Goal: Information Seeking & Learning: Learn about a topic

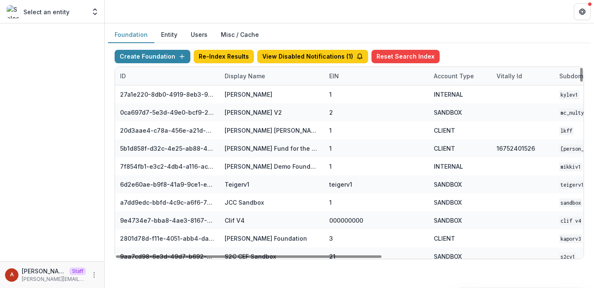
click at [232, 77] on div "Display Name" at bounding box center [245, 76] width 51 height 9
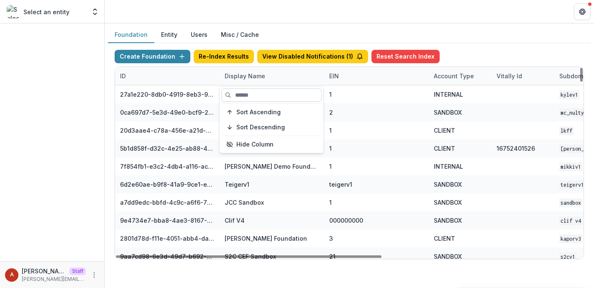
click at [243, 96] on input at bounding box center [271, 94] width 100 height 13
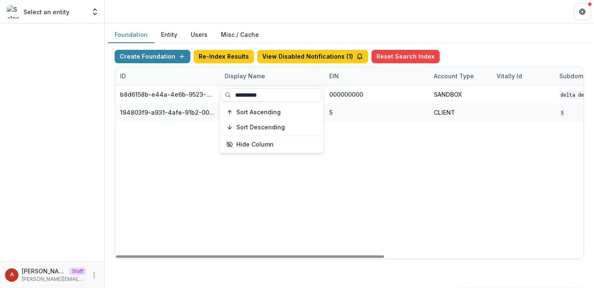
type input "**********"
click at [269, 15] on header at bounding box center [349, 11] width 489 height 23
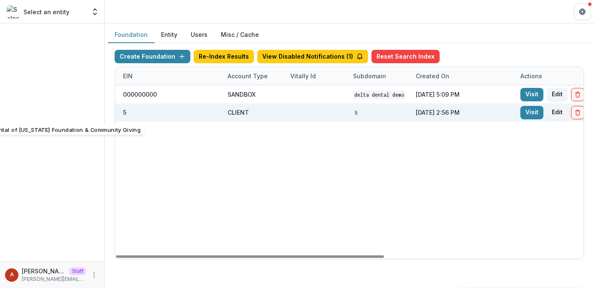
scroll to position [0, 347]
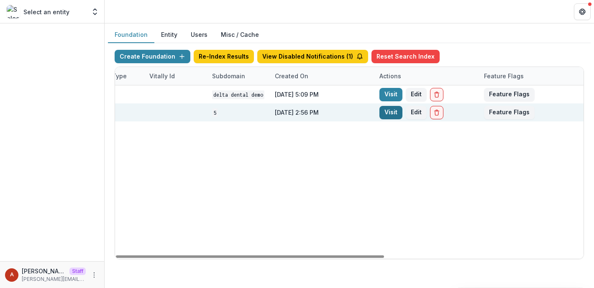
click at [385, 112] on link "Visit" at bounding box center [390, 112] width 23 height 13
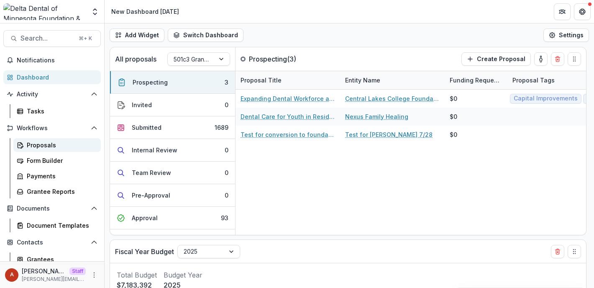
click at [39, 146] on div "Proposals" at bounding box center [60, 144] width 67 height 9
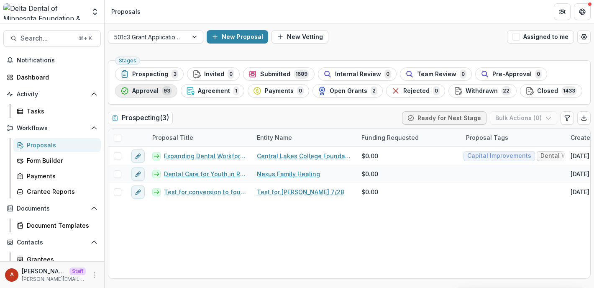
click at [144, 93] on span "Approval" at bounding box center [145, 90] width 26 height 7
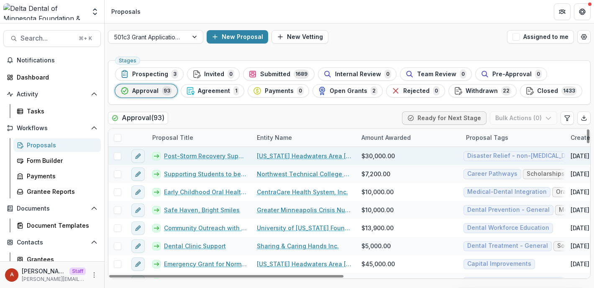
click at [202, 156] on link "Post-Storm Recovery Support for the Bemidji Clinic" at bounding box center [205, 155] width 83 height 9
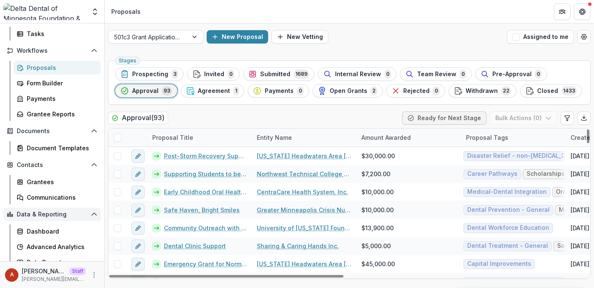
scroll to position [101, 0]
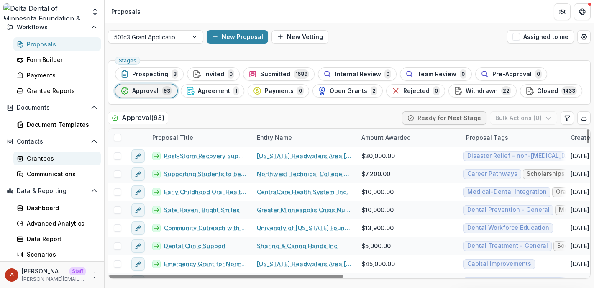
click at [31, 155] on div "Grantees" at bounding box center [60, 158] width 67 height 9
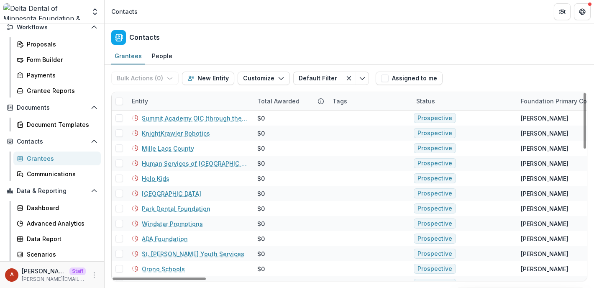
click at [154, 100] on div "Entity" at bounding box center [189, 101] width 125 height 18
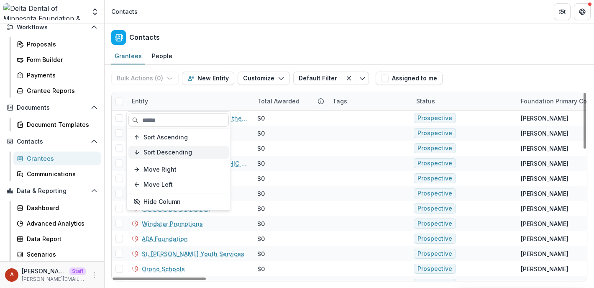
click at [160, 158] on button "Sort Descending" at bounding box center [178, 152] width 100 height 13
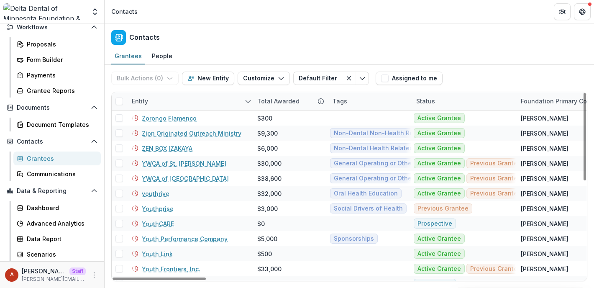
click at [289, 26] on div "Contacts" at bounding box center [349, 35] width 489 height 25
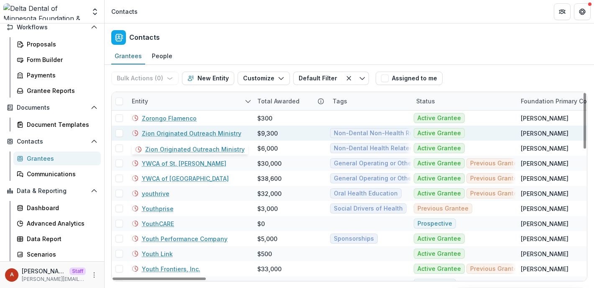
click at [179, 132] on link "Zion Originated Outreach Ministry" at bounding box center [192, 133] width 100 height 9
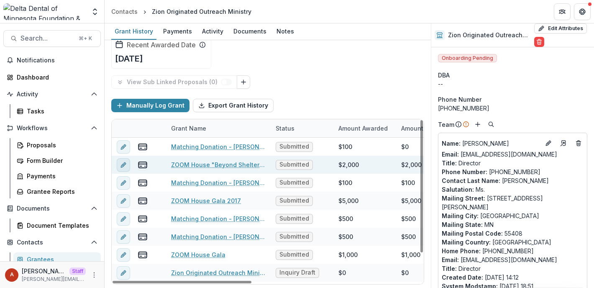
click at [122, 167] on icon "edit" at bounding box center [123, 165] width 4 height 4
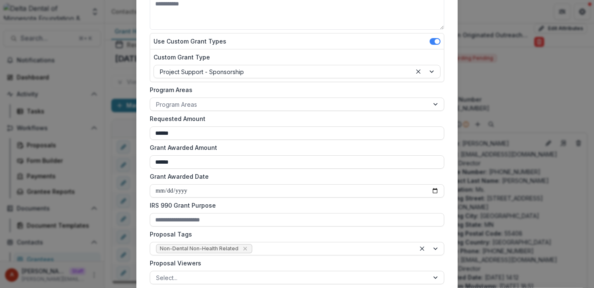
scroll to position [139, 0]
click at [102, 186] on div "**********" at bounding box center [297, 144] width 594 height 288
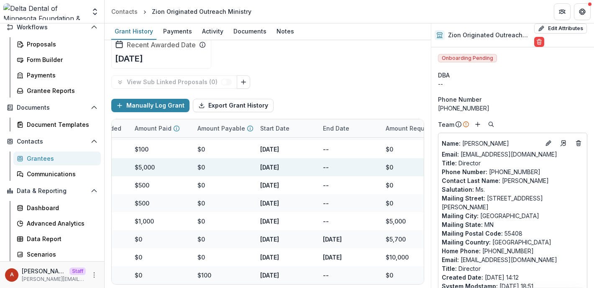
scroll to position [0, 0]
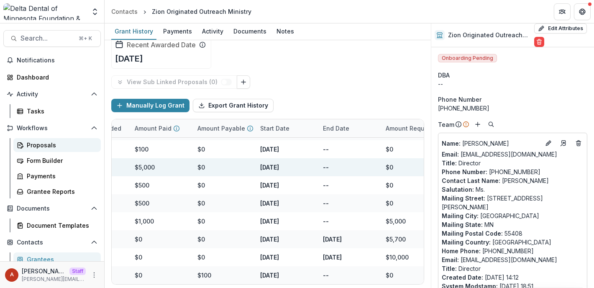
click at [53, 143] on div "Proposals" at bounding box center [60, 144] width 67 height 9
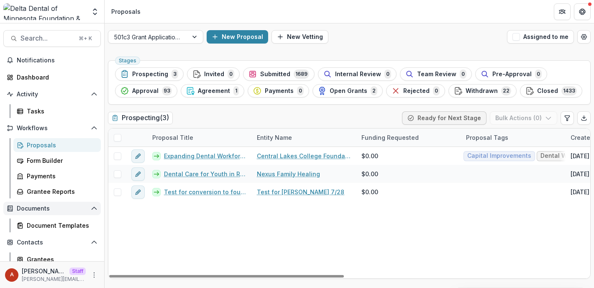
scroll to position [101, 0]
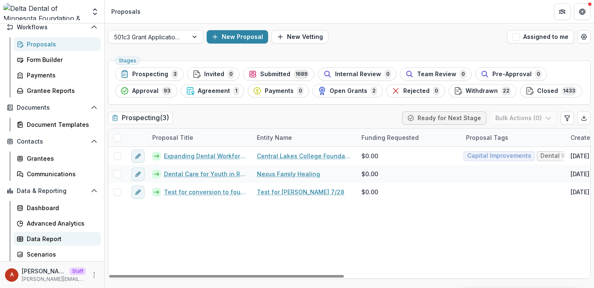
click at [58, 240] on div "Data Report" at bounding box center [60, 238] width 67 height 9
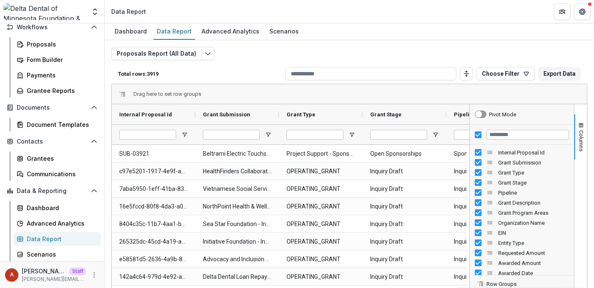
click at [515, 58] on div "Proposals Report (All Data) Total rows: 3919 Choose Filter Personal Filters Tea…" at bounding box center [349, 201] width 476 height 309
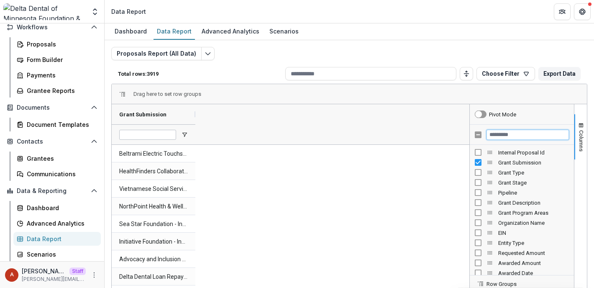
click at [504, 130] on input "Filter Columns Input" at bounding box center [527, 135] width 82 height 10
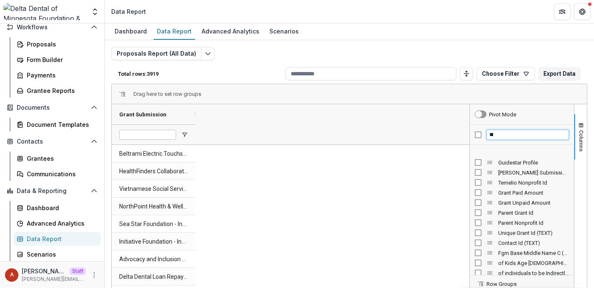
scroll to position [35, 0]
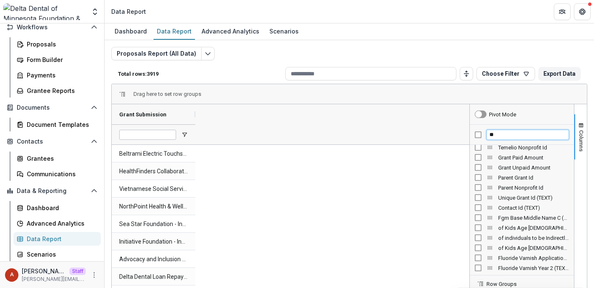
type input "*"
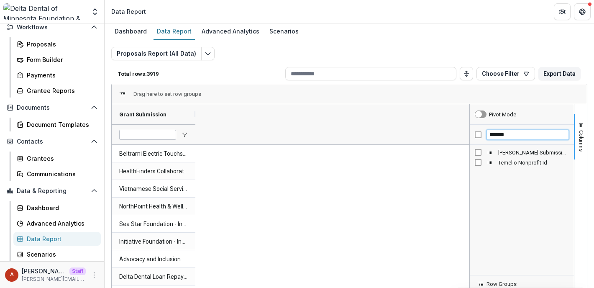
type input "*******"
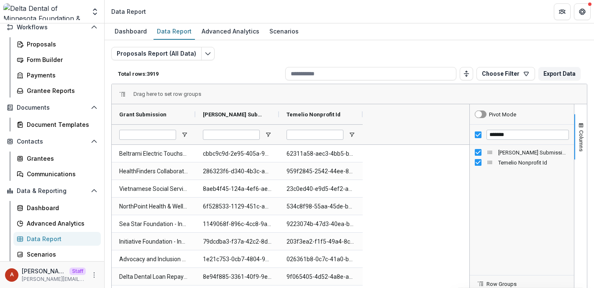
click at [475, 166] on div "Temelio Nonprofit Id" at bounding box center [522, 162] width 94 height 10
drag, startPoint x: 522, startPoint y: 133, endPoint x: 441, endPoint y: 133, distance: 81.5
click at [441, 133] on div "Grant Submission Temelio Grant Submission Id Temelio Nonprofit Id" at bounding box center [349, 240] width 475 height 272
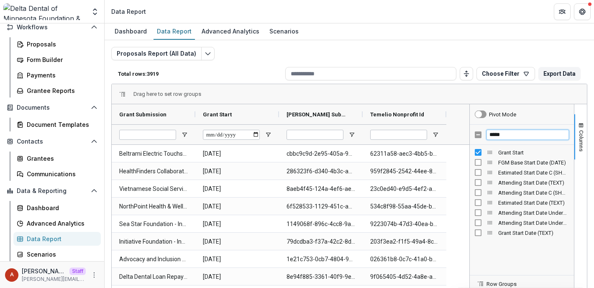
click at [473, 137] on div "*****" at bounding box center [522, 135] width 104 height 20
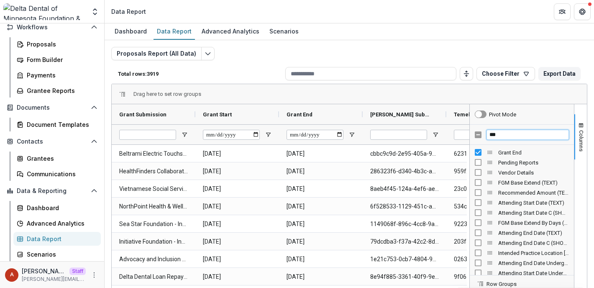
click at [473, 134] on div "***" at bounding box center [522, 135] width 104 height 20
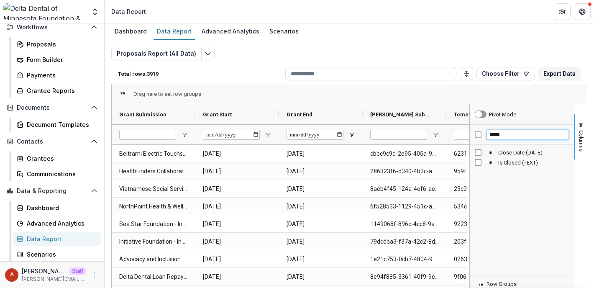
type input "*****"
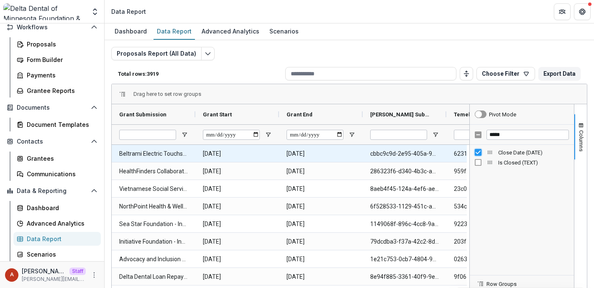
scroll to position [0, 149]
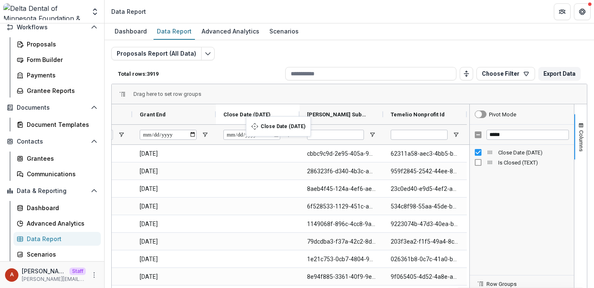
drag, startPoint x: 419, startPoint y: 119, endPoint x: 247, endPoint y: 120, distance: 171.4
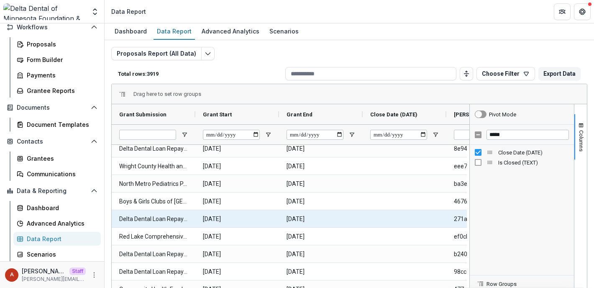
scroll to position [126, 0]
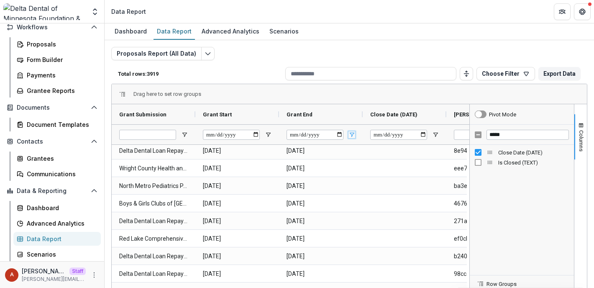
click at [350, 134] on span "Open Filter Menu" at bounding box center [351, 134] width 7 height 7
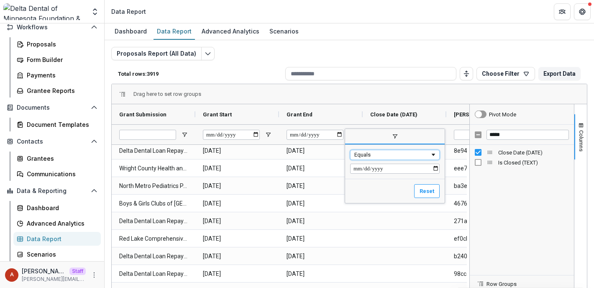
click at [365, 151] on div "Equals" at bounding box center [394, 155] width 89 height 10
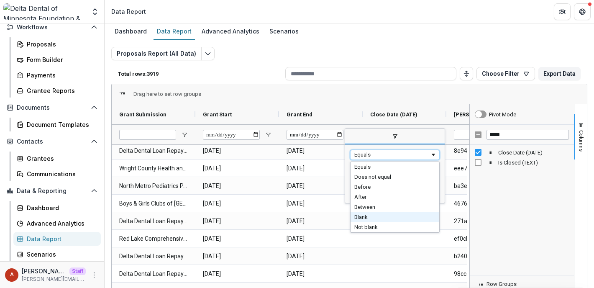
type input "*****"
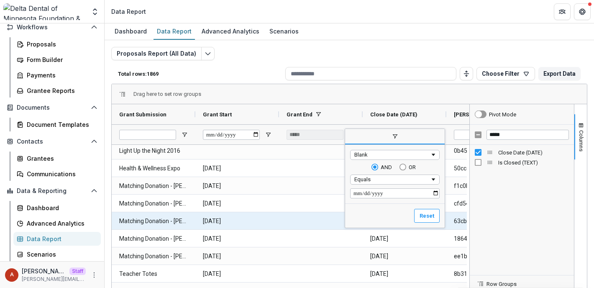
click at [314, 214] on div at bounding box center [321, 220] width 84 height 17
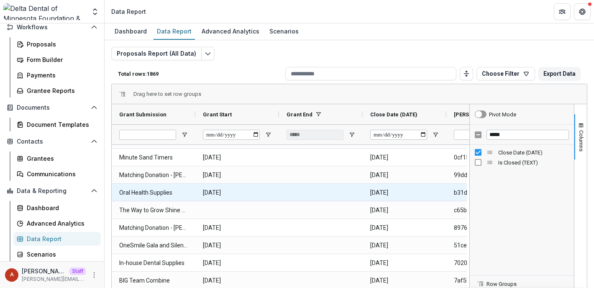
scroll to position [0, 0]
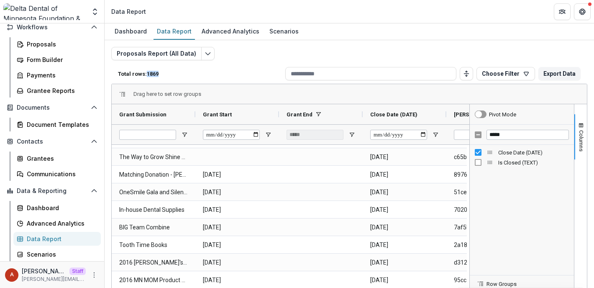
drag, startPoint x: 164, startPoint y: 76, endPoint x: 149, endPoint y: 75, distance: 15.1
click at [149, 75] on p "Total rows: 1869" at bounding box center [200, 74] width 164 height 6
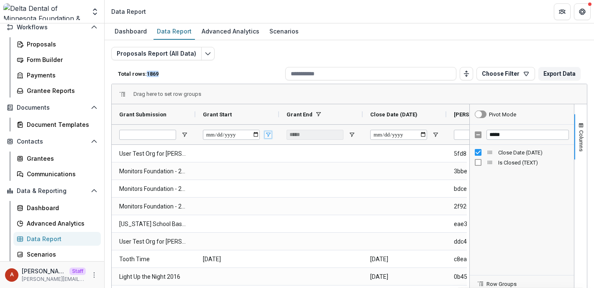
click at [268, 133] on span "Open Filter Menu" at bounding box center [268, 134] width 7 height 7
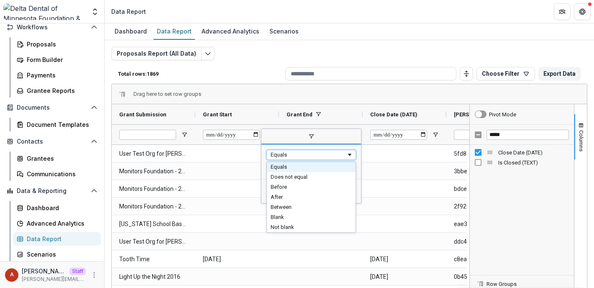
click at [300, 153] on div "Equals" at bounding box center [309, 154] width 76 height 6
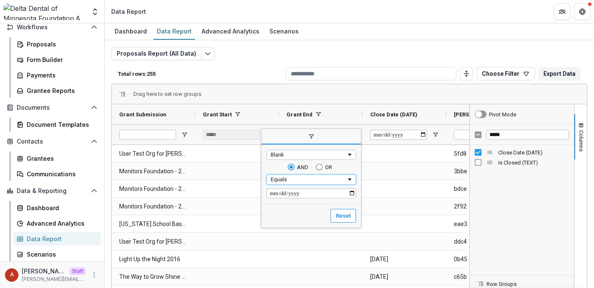
click at [286, 180] on div "Equals" at bounding box center [309, 179] width 76 height 6
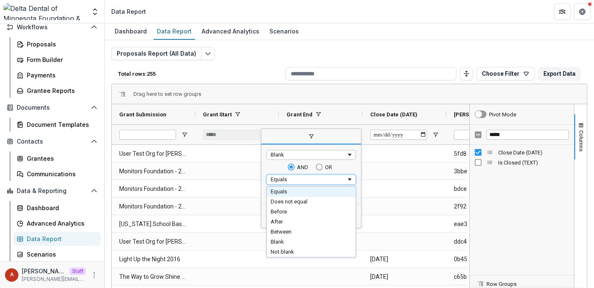
click at [279, 155] on div "Blank" at bounding box center [309, 154] width 76 height 6
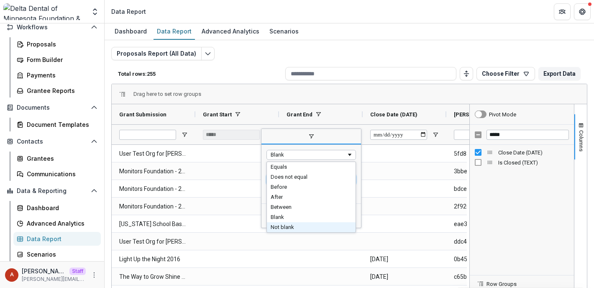
type input "********"
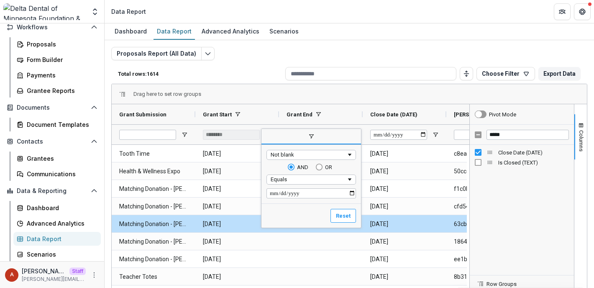
click at [230, 66] on div "Total rows: 1614 Choose Filter Personal Filters Team Filters Temelio Filters No…" at bounding box center [349, 74] width 476 height 20
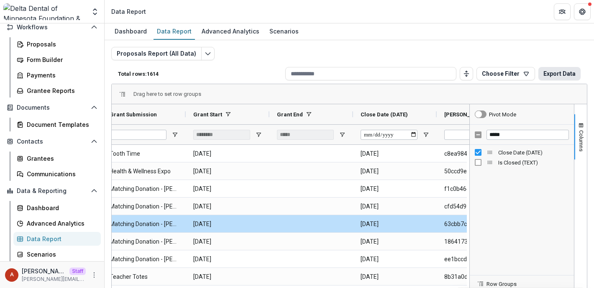
click at [564, 75] on button "Export Data" at bounding box center [559, 73] width 42 height 13
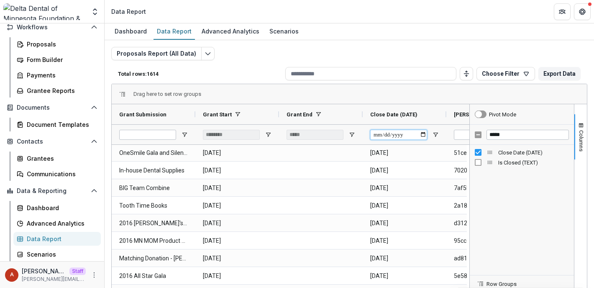
click at [422, 135] on input "Close Date (DATE) Filter Input" at bounding box center [398, 135] width 57 height 10
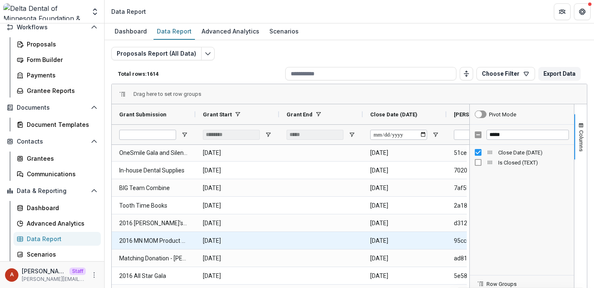
click at [310, 240] on div at bounding box center [321, 240] width 84 height 17
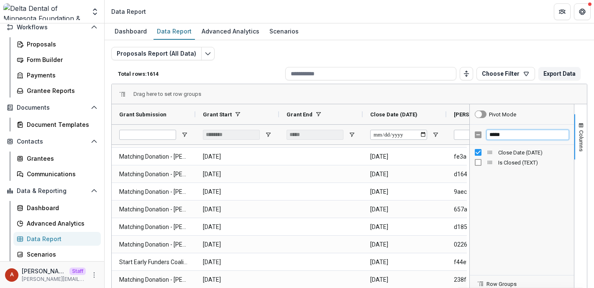
click at [505, 136] on input "*****" at bounding box center [527, 135] width 82 height 10
drag, startPoint x: 505, startPoint y: 136, endPoint x: 487, endPoint y: 135, distance: 18.5
click at [487, 135] on input "*****" at bounding box center [527, 135] width 82 height 10
type input "*****"
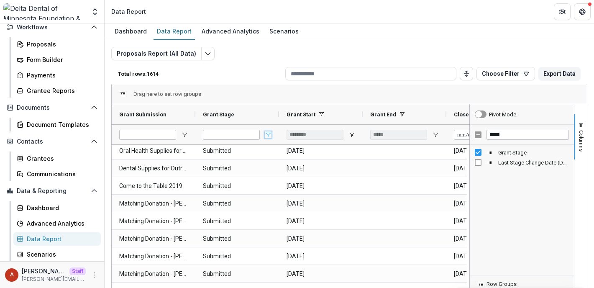
click at [267, 135] on span "Open Filter Menu" at bounding box center [268, 134] width 7 height 7
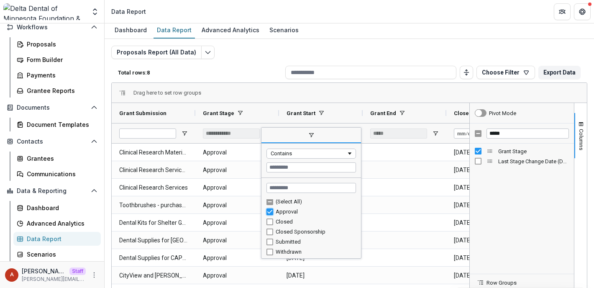
type input "***"
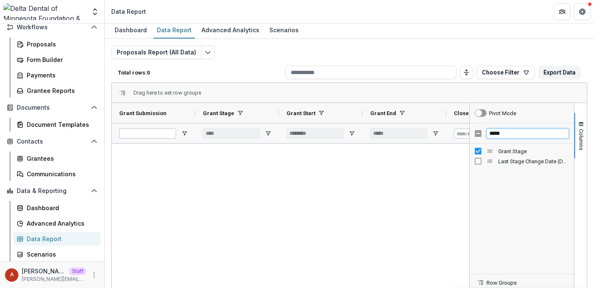
drag, startPoint x: 510, startPoint y: 133, endPoint x: 486, endPoint y: 133, distance: 24.3
click at [486, 133] on input "*****" at bounding box center [527, 133] width 82 height 10
type input "****"
click at [242, 111] on span at bounding box center [240, 113] width 7 height 7
click at [249, 113] on span at bounding box center [249, 113] width 7 height 7
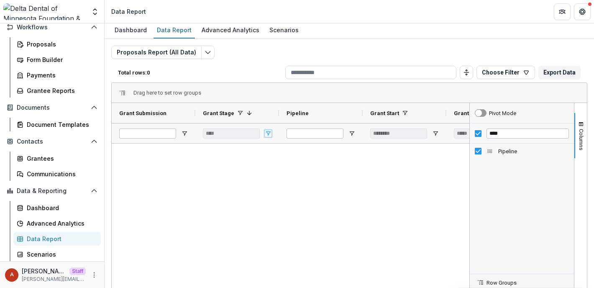
click at [266, 134] on span "Open Filter Menu" at bounding box center [268, 133] width 7 height 7
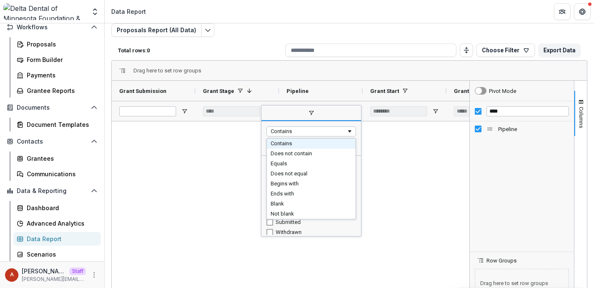
click at [291, 136] on div "Contains" at bounding box center [310, 131] width 89 height 10
click at [384, 181] on div at bounding box center [291, 235] width 358 height 229
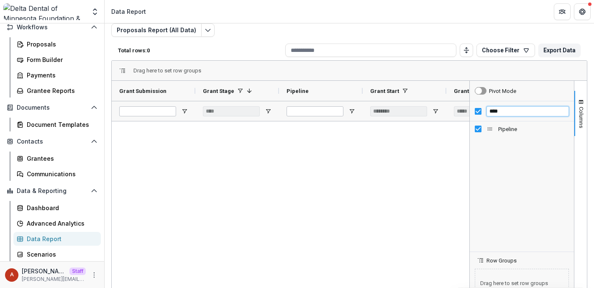
drag, startPoint x: 499, startPoint y: 113, endPoint x: 485, endPoint y: 113, distance: 13.4
click at [486, 113] on input "****" at bounding box center [527, 111] width 82 height 10
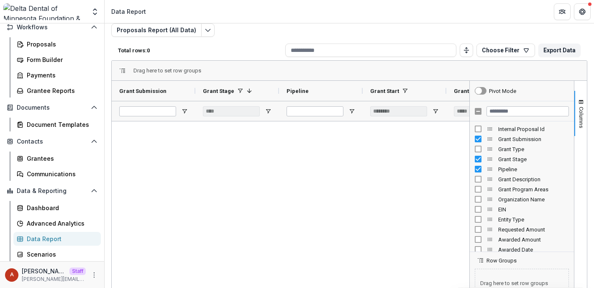
click at [325, 150] on div at bounding box center [291, 235] width 358 height 229
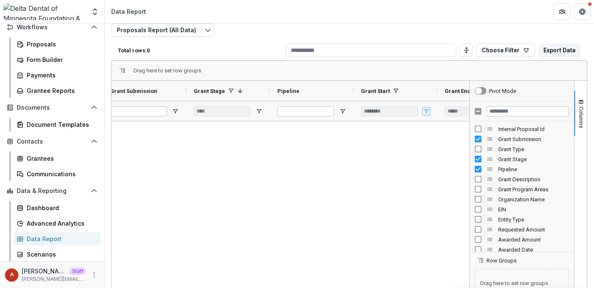
click at [427, 108] on span "Open Filter Menu" at bounding box center [426, 111] width 7 height 7
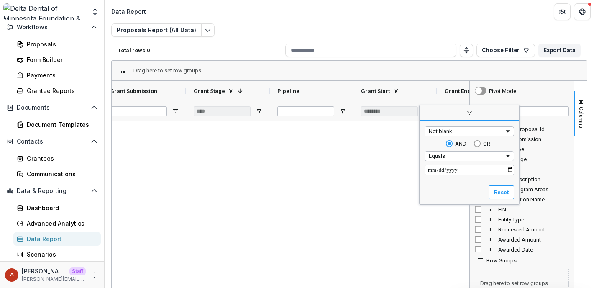
click at [451, 133] on div "Not blank" at bounding box center [467, 131] width 76 height 6
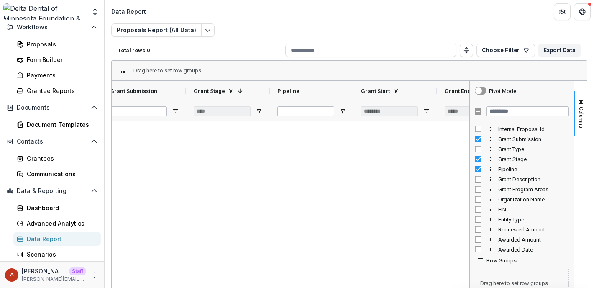
click at [377, 170] on div at bounding box center [291, 235] width 358 height 229
click at [426, 110] on span "Open Filter Menu" at bounding box center [426, 111] width 7 height 7
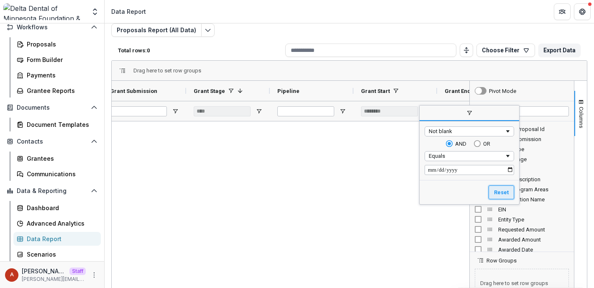
click at [495, 188] on button "Reset" at bounding box center [501, 192] width 26 height 14
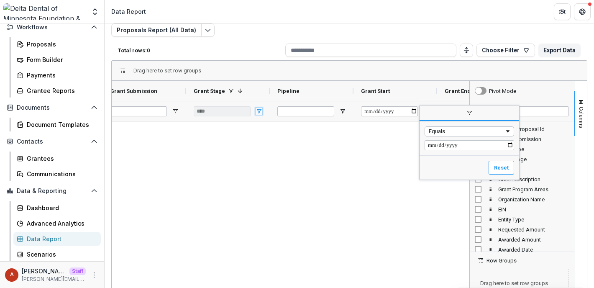
click at [261, 112] on span "Open Filter Menu" at bounding box center [258, 111] width 7 height 7
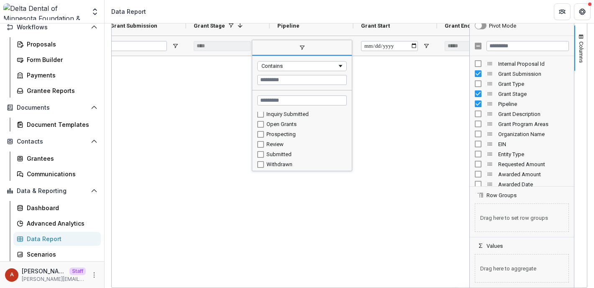
click at [194, 153] on div at bounding box center [291, 170] width 358 height 229
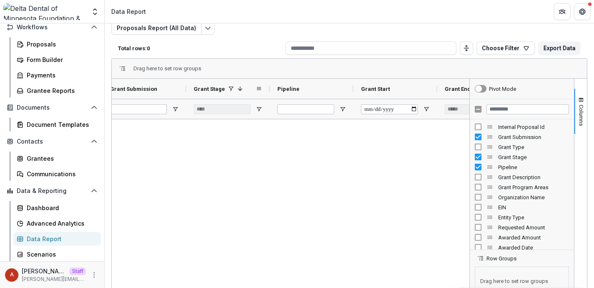
click at [217, 92] on div "Grant Stage 1" at bounding box center [225, 89] width 62 height 16
click at [271, 110] on div at bounding box center [312, 109] width 84 height 20
click at [266, 110] on div "***" at bounding box center [228, 109] width 84 height 20
click at [259, 109] on span "Open Filter Menu" at bounding box center [258, 109] width 7 height 7
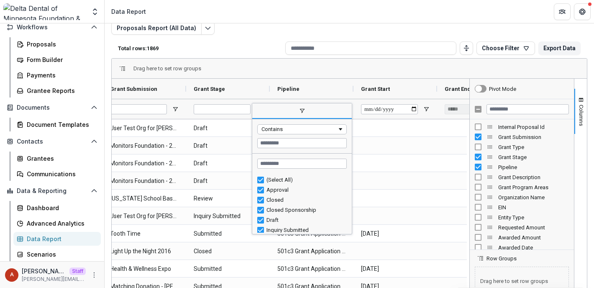
click at [251, 40] on div "Total rows: 1869 Choose Filter Personal Filters Team Filters Temelio Filters No…" at bounding box center [349, 48] width 476 height 20
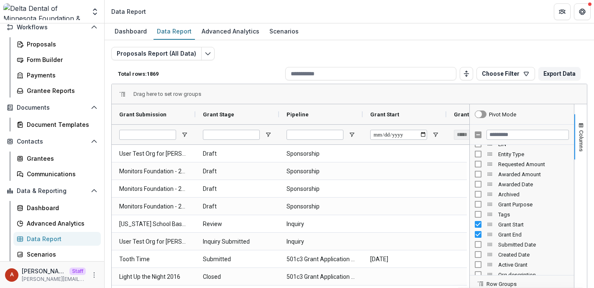
click at [304, 54] on div "Proposals Report (All Data) Total rows: 1869 Choose Filter Personal Filters Tea…" at bounding box center [349, 201] width 476 height 309
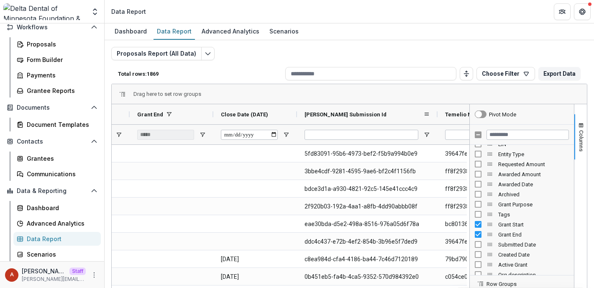
drag, startPoint x: 379, startPoint y: 114, endPoint x: 436, endPoint y: 115, distance: 56.9
click at [436, 115] on div at bounding box center [437, 114] width 3 height 20
click at [511, 77] on button "Choose Filter" at bounding box center [505, 73] width 59 height 13
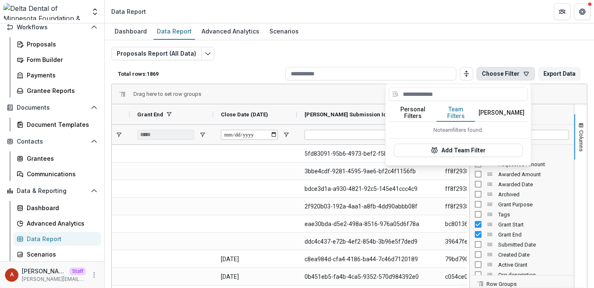
click at [455, 111] on button "Team Filters" at bounding box center [456, 113] width 38 height 18
click at [455, 143] on button "Add Team Filter" at bounding box center [458, 149] width 129 height 13
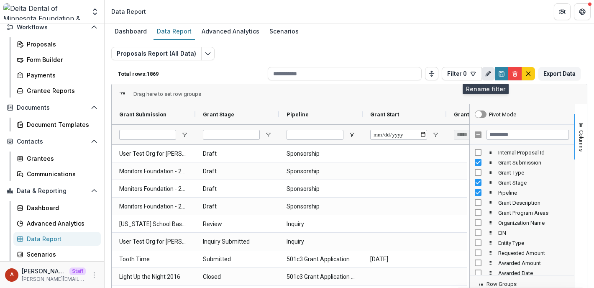
click at [485, 72] on icon "Rename" at bounding box center [488, 73] width 7 height 7
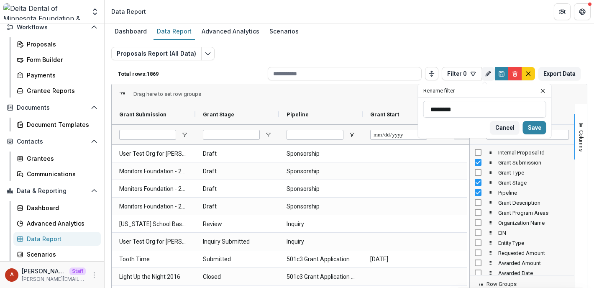
drag, startPoint x: 465, startPoint y: 107, endPoint x: 424, endPoint y: 108, distance: 40.6
click at [424, 108] on input "********" at bounding box center [484, 109] width 123 height 17
drag, startPoint x: 471, startPoint y: 109, endPoint x: 441, endPoint y: 109, distance: 30.1
click at [441, 109] on input "**********" at bounding box center [484, 109] width 123 height 17
type input "**********"
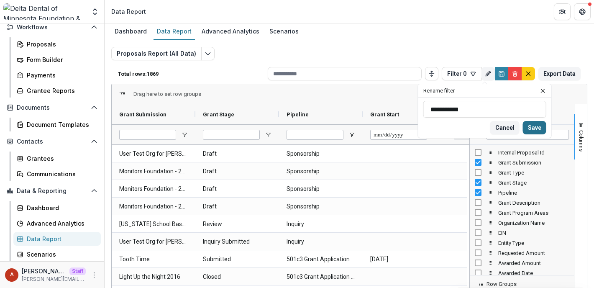
click at [529, 125] on button "Save" at bounding box center [534, 127] width 23 height 13
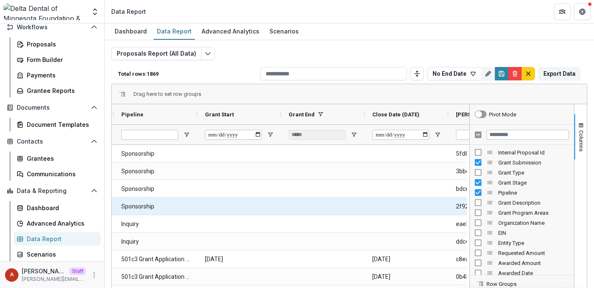
scroll to position [0, 195]
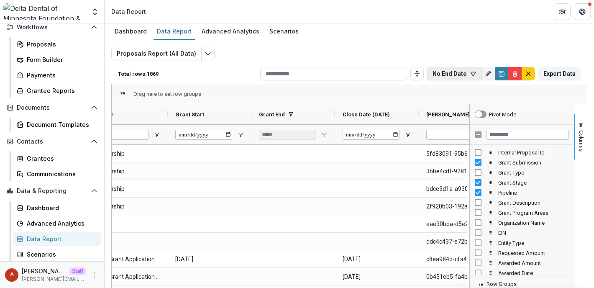
click at [441, 74] on button "No End Date" at bounding box center [454, 73] width 55 height 13
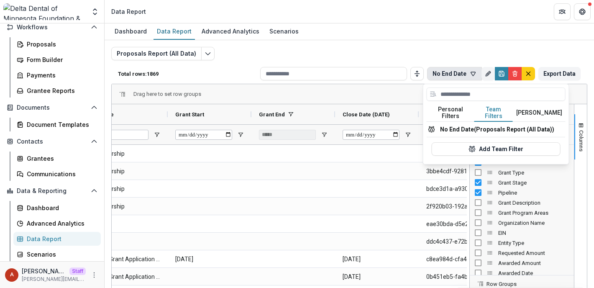
click at [497, 110] on button "Team Filters" at bounding box center [493, 113] width 38 height 18
click at [401, 41] on div "Proposals Report (All Data) Total rows: 1869 No End Date Personal Filters Team …" at bounding box center [349, 198] width 489 height 316
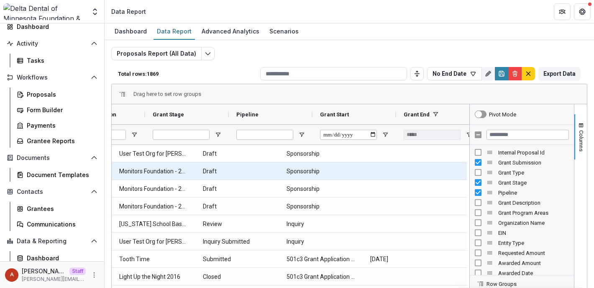
scroll to position [0, 0]
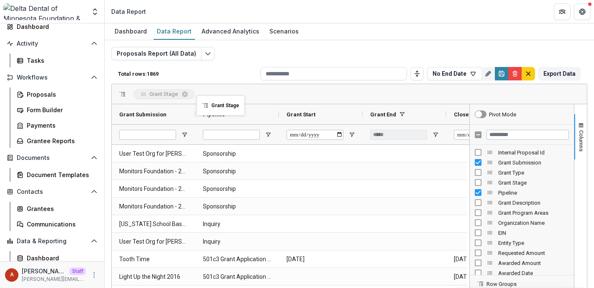
drag, startPoint x: 230, startPoint y: 116, endPoint x: 199, endPoint y: 97, distance: 36.4
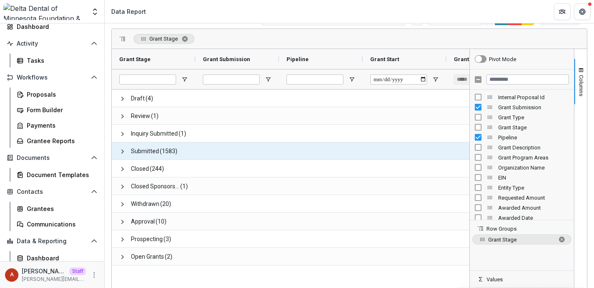
scroll to position [51, 0]
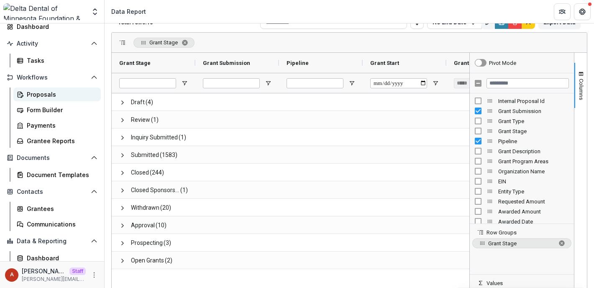
click at [36, 97] on div "Proposals" at bounding box center [60, 94] width 67 height 9
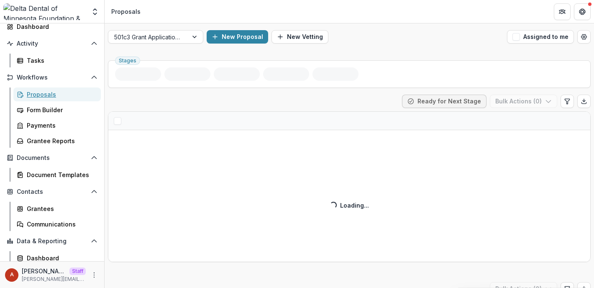
scroll to position [3, 0]
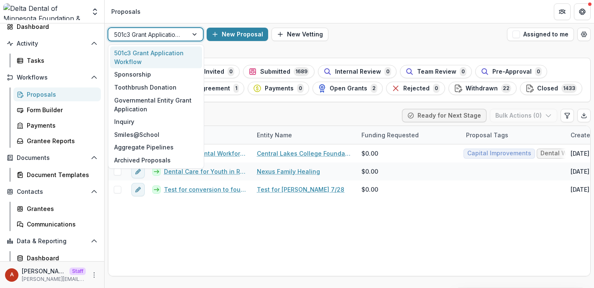
click at [172, 35] on div at bounding box center [148, 34] width 68 height 10
click at [294, 47] on div "501c3 Grant Application Workflow selected, 1 of 8. 8 results available. Use Up …" at bounding box center [349, 34] width 489 height 27
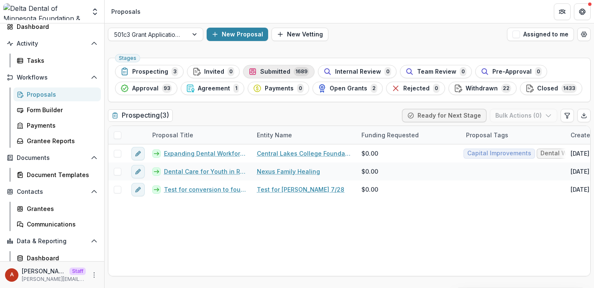
click at [274, 74] on span "Submitted" at bounding box center [275, 71] width 30 height 7
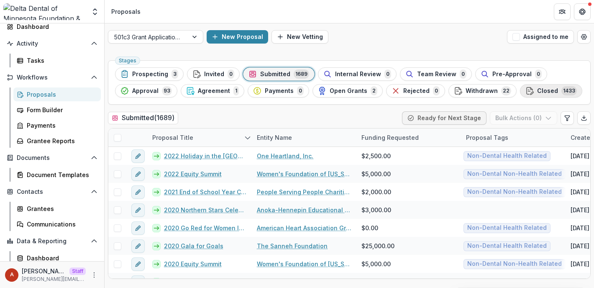
click at [537, 89] on span "Closed" at bounding box center [547, 90] width 21 height 7
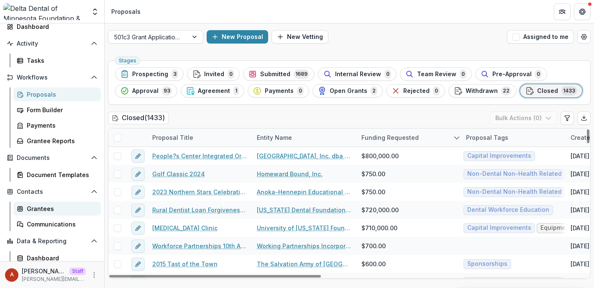
scroll to position [101, 0]
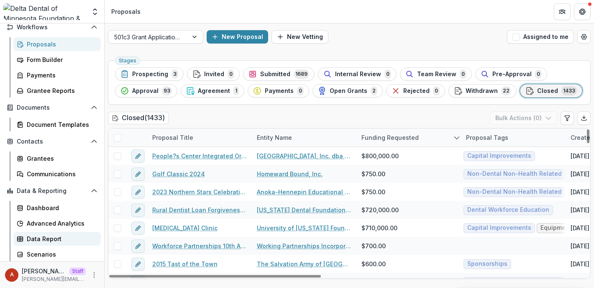
click at [46, 242] on div "Data Report" at bounding box center [60, 238] width 67 height 9
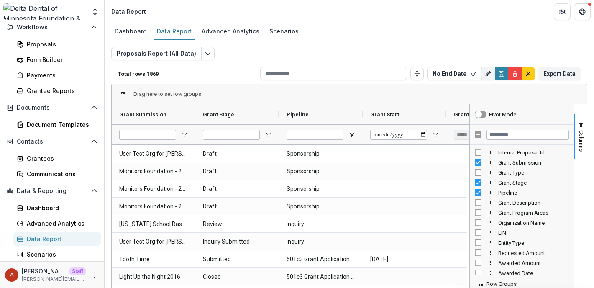
click at [236, 69] on div "Total rows: 1869 No End Date Personal Filters Team Filters Temelio Filters No p…" at bounding box center [349, 74] width 476 height 20
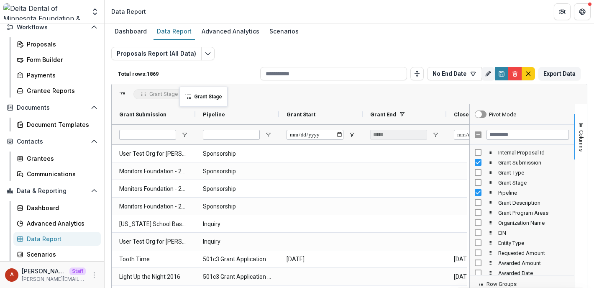
drag, startPoint x: 222, startPoint y: 114, endPoint x: 184, endPoint y: 92, distance: 44.4
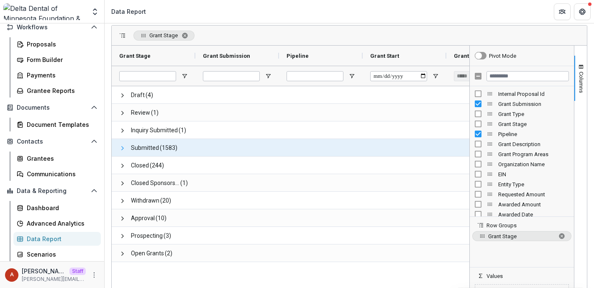
scroll to position [51, 0]
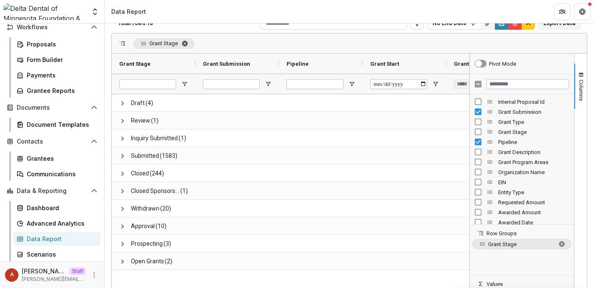
click at [188, 41] on span "Grant Stage. Press ENTER to sort. Press DELETE to remove" at bounding box center [184, 43] width 7 height 7
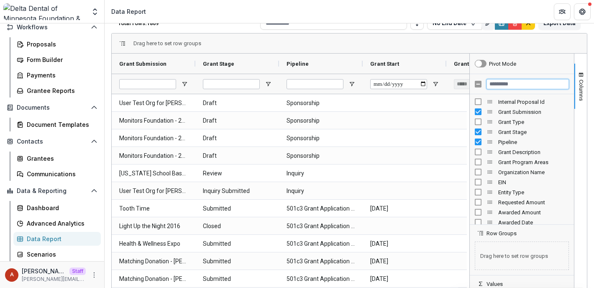
click at [524, 85] on input "Filter Columns Input" at bounding box center [527, 84] width 82 height 10
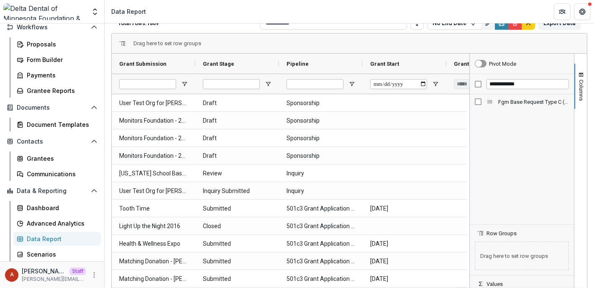
click at [480, 101] on div "Fgm Base Request Type C (SHORT_TEXT)" at bounding box center [522, 102] width 94 height 10
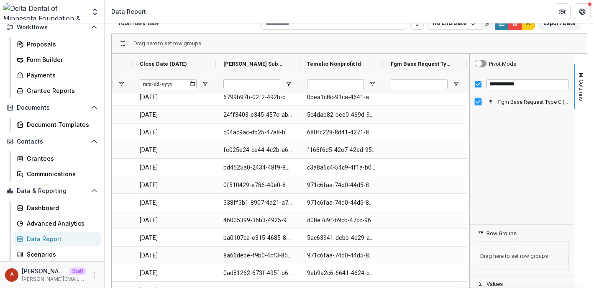
scroll to position [27040, 0]
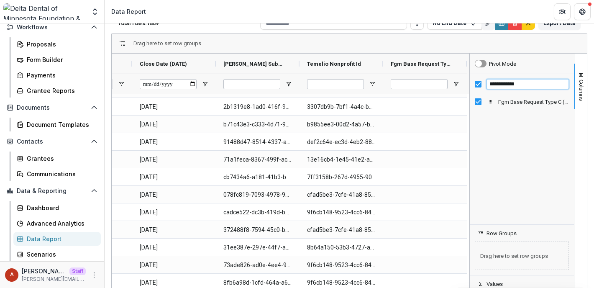
click at [528, 86] on input "**********" at bounding box center [527, 84] width 82 height 10
drag, startPoint x: 527, startPoint y: 84, endPoint x: 432, endPoint y: 81, distance: 95.0
click at [434, 82] on div "Grant Start Grant End Close Date (DATE)" at bounding box center [349, 190] width 475 height 272
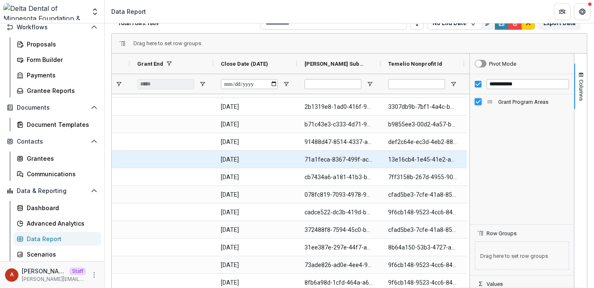
scroll to position [0, 253]
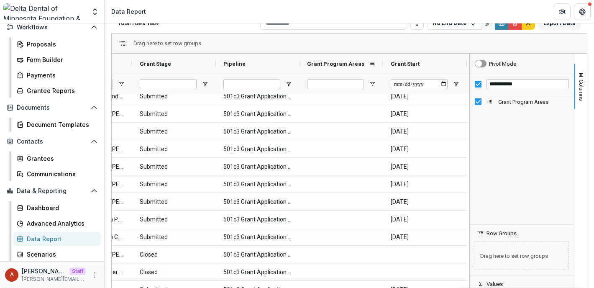
click at [344, 64] on span "Grant Program Areas" at bounding box center [335, 64] width 57 height 6
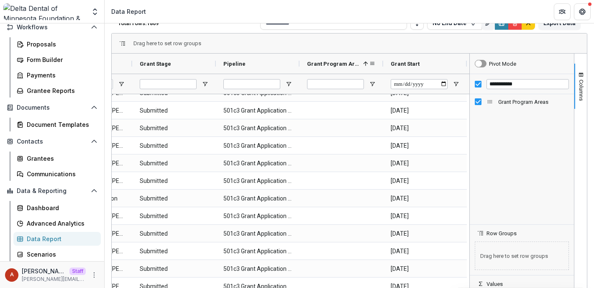
click at [327, 57] on div "Grant Program Areas 1" at bounding box center [338, 64] width 62 height 16
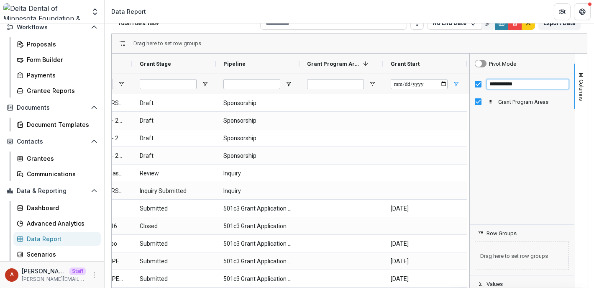
drag, startPoint x: 503, startPoint y: 85, endPoint x: 456, endPoint y: 85, distance: 46.8
click at [459, 85] on div "Grant Submission Grant Stage Pipeline 1" at bounding box center [349, 190] width 475 height 272
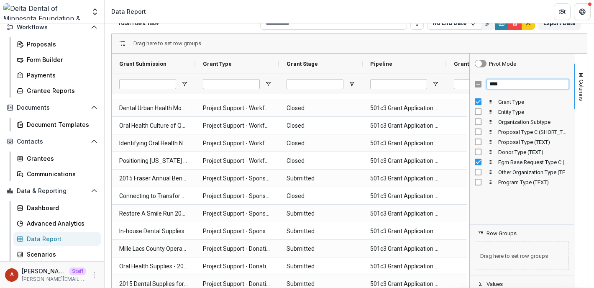
drag, startPoint x: 505, startPoint y: 84, endPoint x: 425, endPoint y: 84, distance: 79.9
click at [425, 84] on div "Grant Submission Grant Type Grant Stage Pipeline 1" at bounding box center [349, 190] width 475 height 272
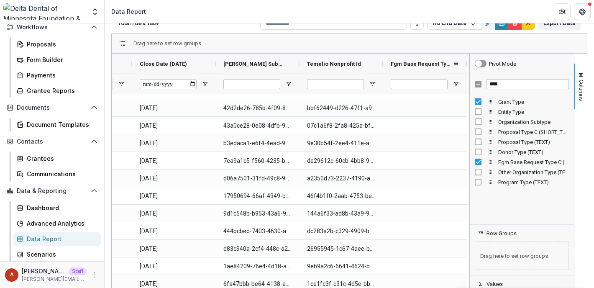
click at [424, 66] on span "Fgm Base Request Type C (SHORT_TEXT)" at bounding box center [422, 64] width 62 height 6
click at [424, 66] on span "Fgm Base Request Type C (SHORT_TEXT)" at bounding box center [417, 64] width 53 height 6
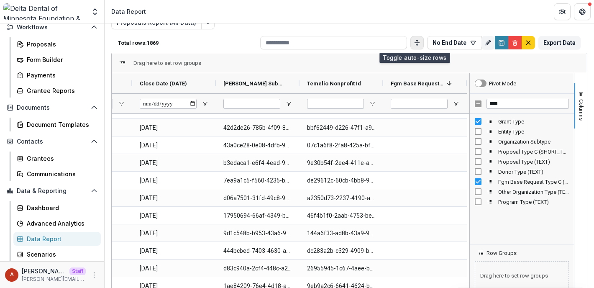
click at [414, 43] on icon "Toggle auto height" at bounding box center [417, 42] width 7 height 7
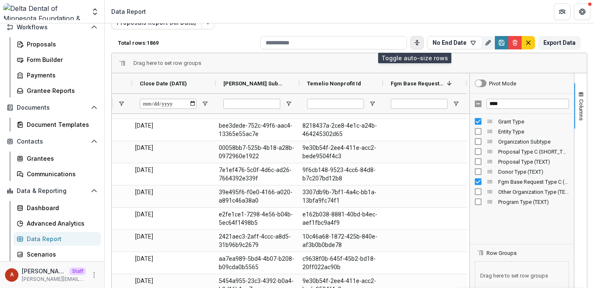
click at [414, 43] on icon "Toggle auto height" at bounding box center [417, 42] width 7 height 7
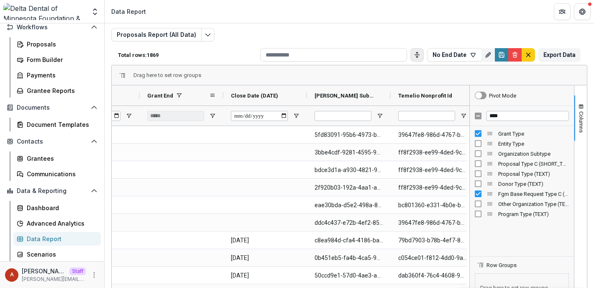
click at [177, 95] on span at bounding box center [179, 95] width 7 height 7
click at [210, 113] on span "Open Filter Menu" at bounding box center [212, 115] width 7 height 7
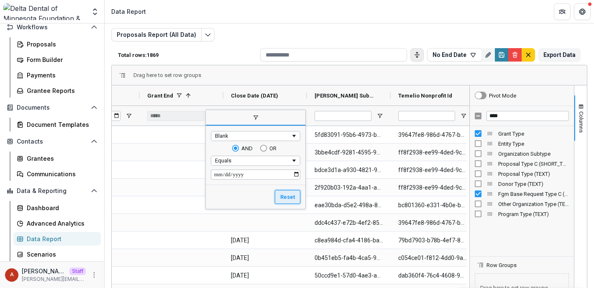
click at [286, 197] on button "Reset" at bounding box center [288, 197] width 26 height 14
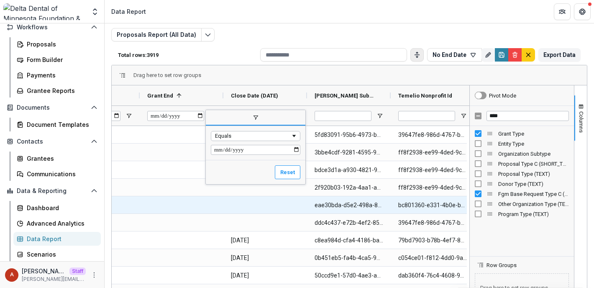
click at [168, 200] on div at bounding box center [182, 204] width 84 height 17
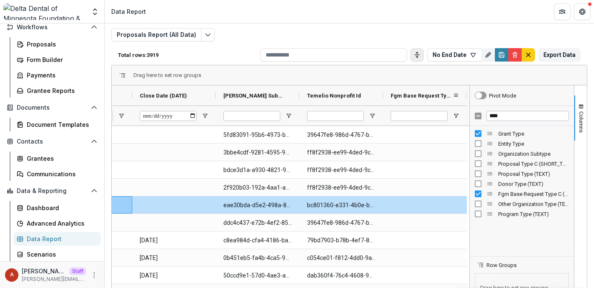
click at [416, 97] on span "Fgm Base Request Type C (SHORT_TEXT)" at bounding box center [422, 95] width 62 height 6
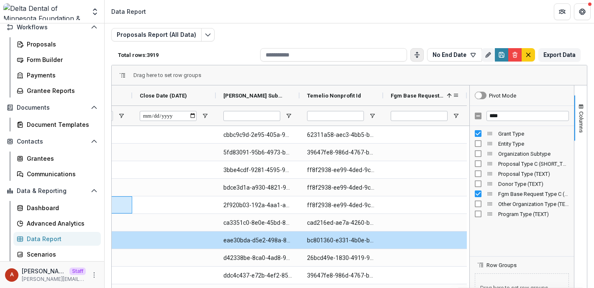
click at [416, 97] on span "Fgm Base Request Type C (SHORT_TEXT)" at bounding box center [417, 95] width 53 height 6
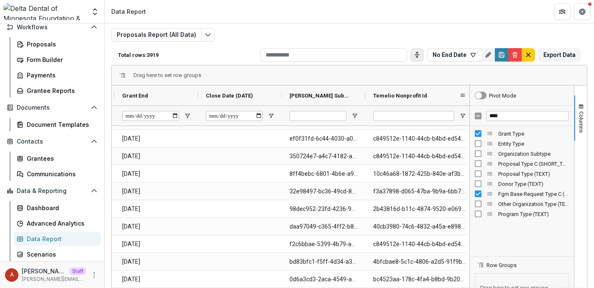
drag, startPoint x: 380, startPoint y: 96, endPoint x: 388, endPoint y: 95, distance: 8.0
click at [388, 96] on div "Temelio Nonprofit Id" at bounding box center [419, 95] width 108 height 20
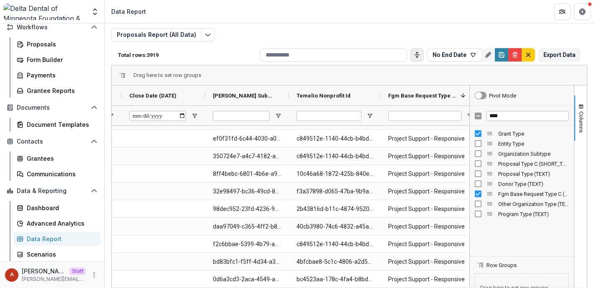
drag, startPoint x: 464, startPoint y: 93, endPoint x: 488, endPoint y: 93, distance: 24.3
click at [488, 93] on div "Grant Start Grant End Close Date (DATE)" at bounding box center [349, 221] width 475 height 272
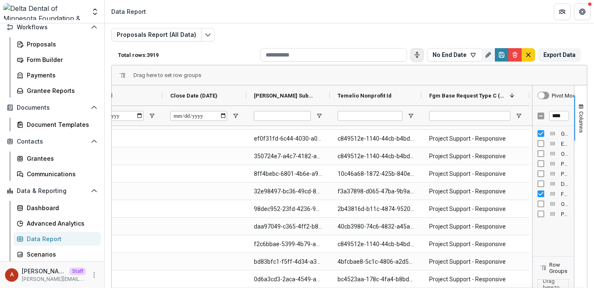
drag, startPoint x: 466, startPoint y: 182, endPoint x: 565, endPoint y: 183, distance: 98.3
click at [565, 183] on div "Pivot Mode **** Grant Type Entity Type Organization Subtype Proposal Type C (SH…" at bounding box center [553, 221] width 42 height 272
click at [416, 93] on div "Temelio Nonprofit Id" at bounding box center [376, 95] width 92 height 20
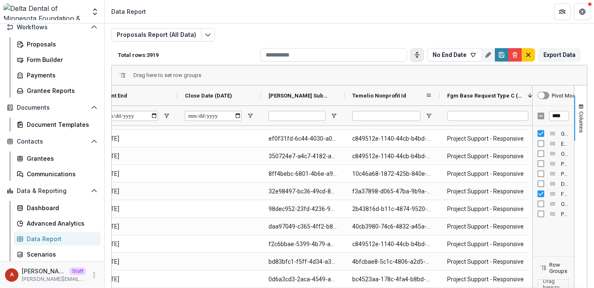
click at [421, 93] on div "Temelio Nonprofit Id" at bounding box center [392, 95] width 95 height 20
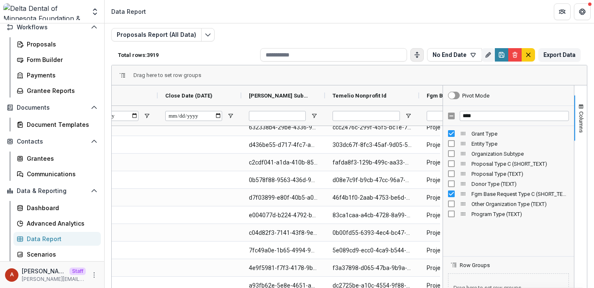
drag, startPoint x: 530, startPoint y: 150, endPoint x: 430, endPoint y: 147, distance: 100.0
click at [442, 147] on div at bounding box center [443, 221] width 2 height 272
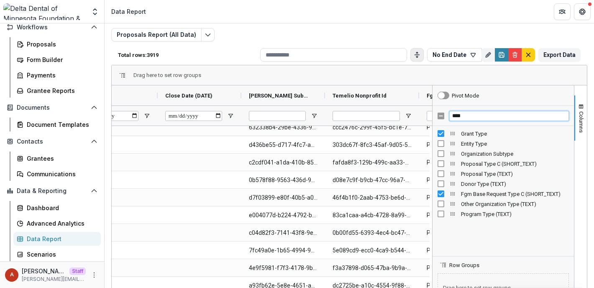
drag, startPoint x: 463, startPoint y: 118, endPoint x: 430, endPoint y: 118, distance: 32.6
click at [432, 118] on div "Pivot Mode **** Grant Type Entity Type Organization Subtype Proposal Type C (SH…" at bounding box center [503, 221] width 142 height 272
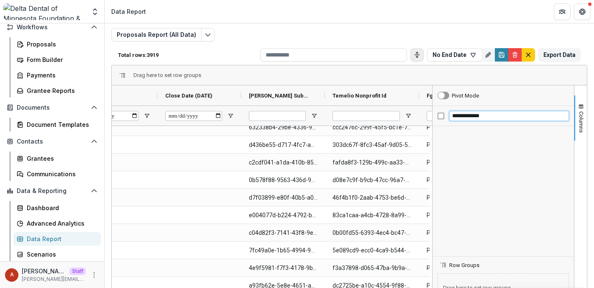
drag, startPoint x: 494, startPoint y: 113, endPoint x: 422, endPoint y: 112, distance: 71.9
click at [422, 112] on div "Grant Start Grant End Close Date (DATE)" at bounding box center [349, 221] width 475 height 272
drag, startPoint x: 470, startPoint y: 116, endPoint x: 412, endPoint y: 116, distance: 57.7
click at [413, 116] on div "Grant Start Grant End Close Date (DATE)" at bounding box center [349, 221] width 475 height 272
type input "****"
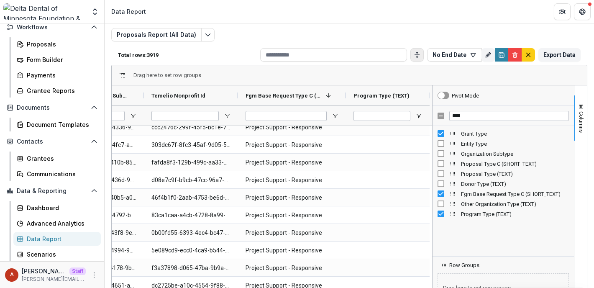
click at [434, 215] on div "Program Type (TEXT)" at bounding box center [502, 214] width 141 height 10
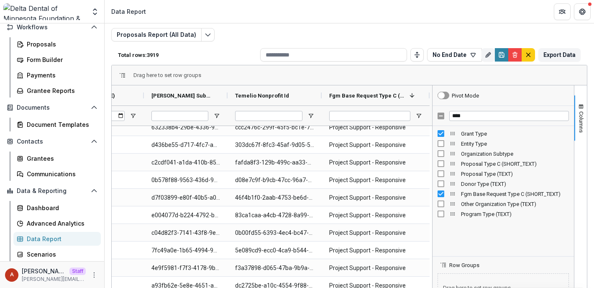
scroll to position [94, 0]
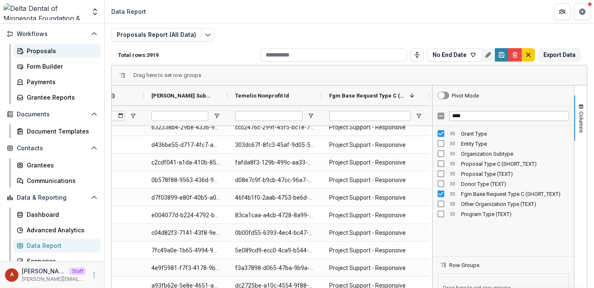
click at [59, 53] on div "Proposals" at bounding box center [60, 50] width 67 height 9
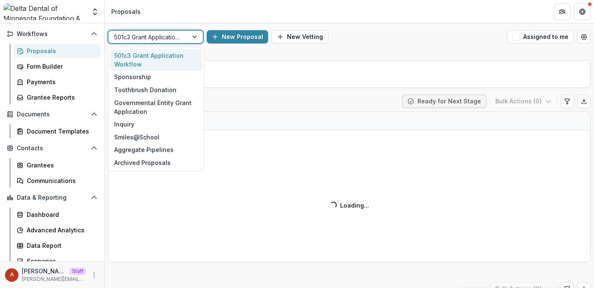
click at [150, 39] on div at bounding box center [148, 37] width 68 height 10
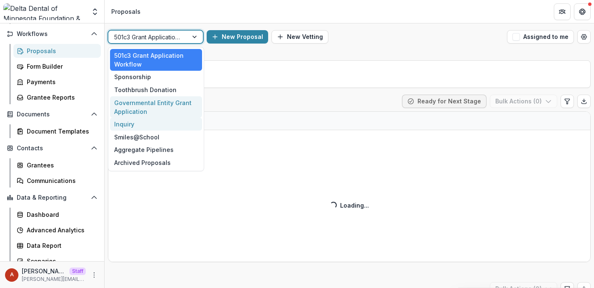
click at [131, 127] on div "Inquiry" at bounding box center [156, 124] width 92 height 13
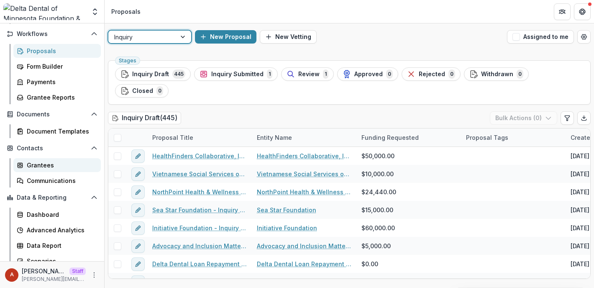
scroll to position [101, 0]
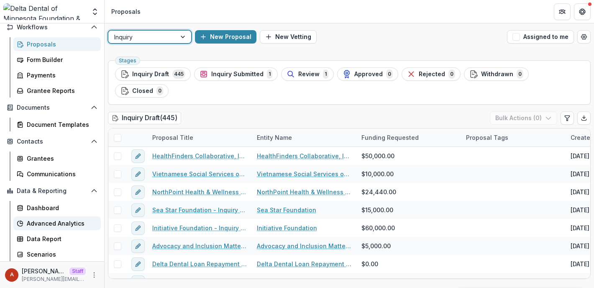
click at [52, 217] on link "Advanced Analytics" at bounding box center [56, 223] width 87 height 14
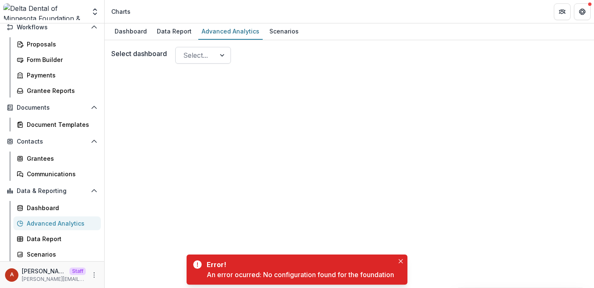
click at [199, 51] on div at bounding box center [195, 55] width 25 height 12
click at [356, 161] on div at bounding box center [349, 187] width 476 height 241
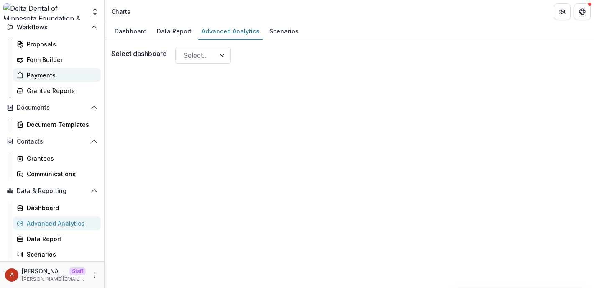
scroll to position [97, 0]
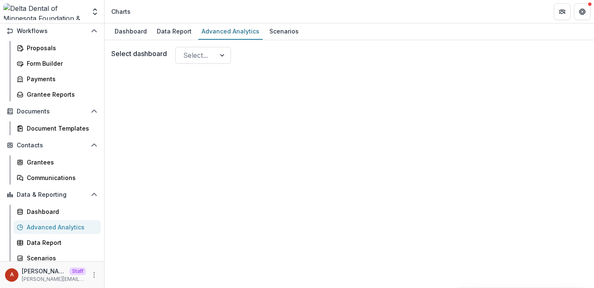
click at [58, 55] on div "Proposals Form Builder Payments Grantee Reports" at bounding box center [57, 71] width 94 height 60
click at [56, 49] on div "Proposals" at bounding box center [60, 47] width 67 height 9
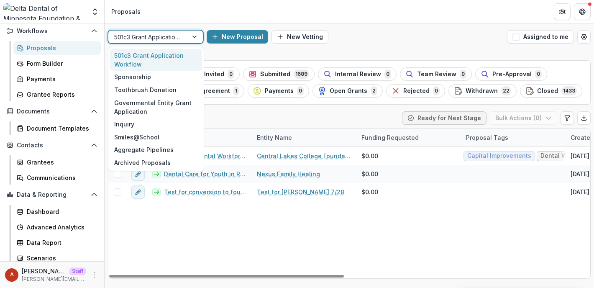
click at [146, 38] on div at bounding box center [148, 37] width 68 height 10
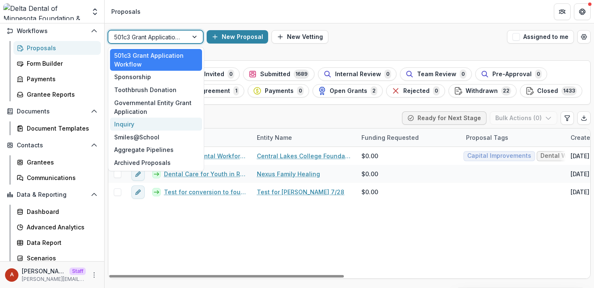
click at [133, 123] on div "Inquiry" at bounding box center [156, 124] width 92 height 13
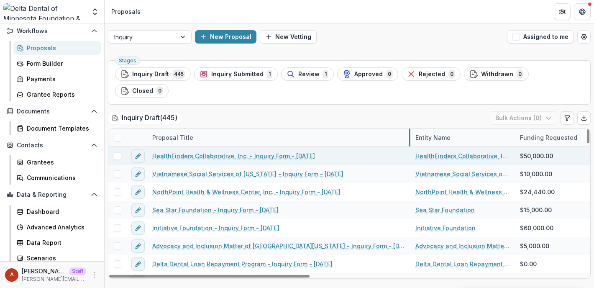
drag, startPoint x: 250, startPoint y: 120, endPoint x: 410, endPoint y: 130, distance: 160.0
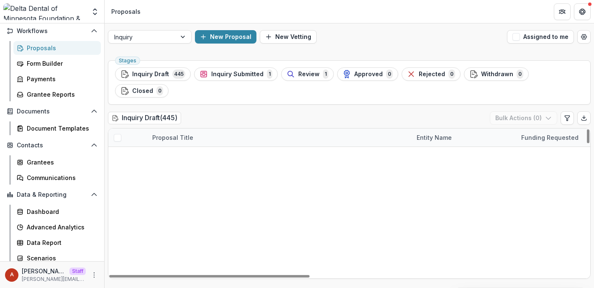
scroll to position [6832, 0]
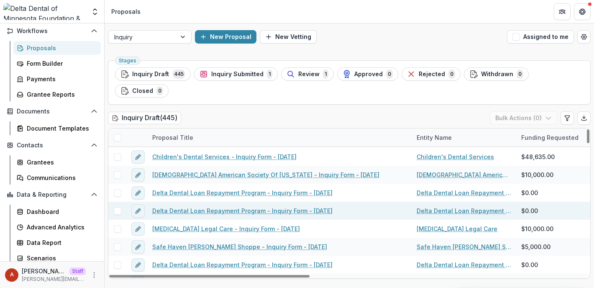
click at [319, 206] on link "Delta Dental Loan Repayment Program - Inquiry Form - [DATE]" at bounding box center [242, 210] width 180 height 9
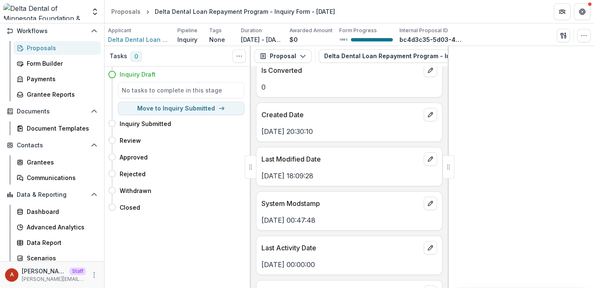
scroll to position [232, 0]
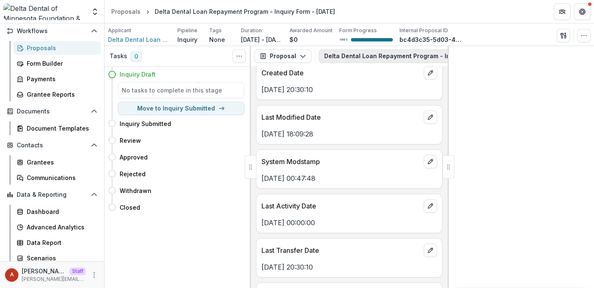
click at [345, 56] on button "Delta Dental Loan Repayment Program - Inquiry Form - [DATE] 1" at bounding box center [425, 55] width 213 height 13
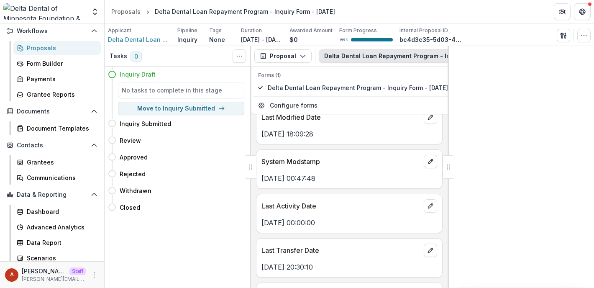
click at [302, 171] on div "[DATE] 00:47:48" at bounding box center [349, 175] width 186 height 15
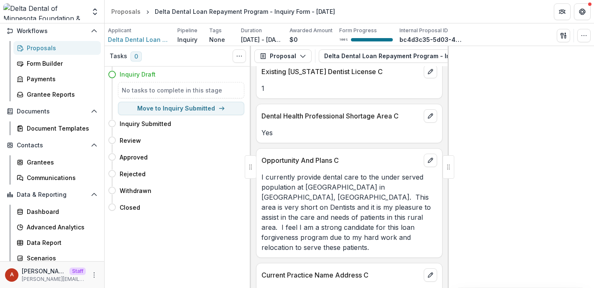
scroll to position [2133, 0]
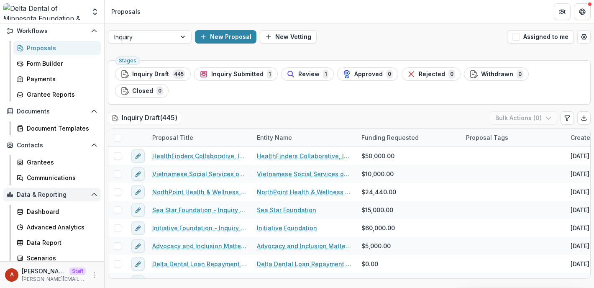
scroll to position [101, 0]
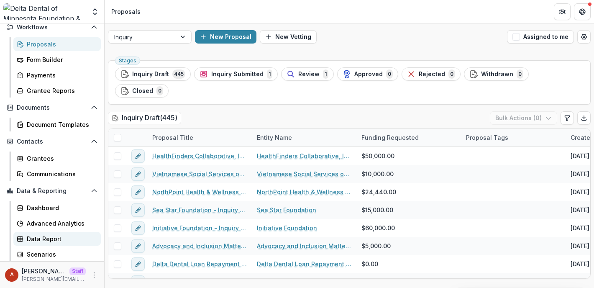
click at [47, 237] on div "Data Report" at bounding box center [60, 238] width 67 height 9
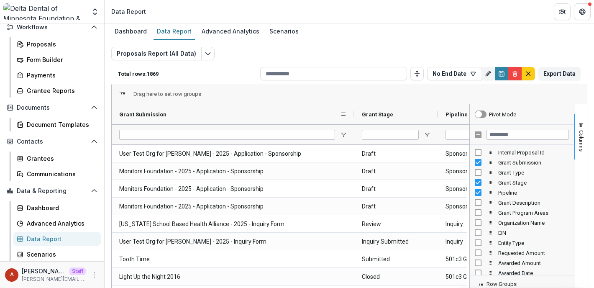
drag, startPoint x: 196, startPoint y: 113, endPoint x: 355, endPoint y: 110, distance: 159.8
click at [355, 110] on div at bounding box center [354, 114] width 3 height 20
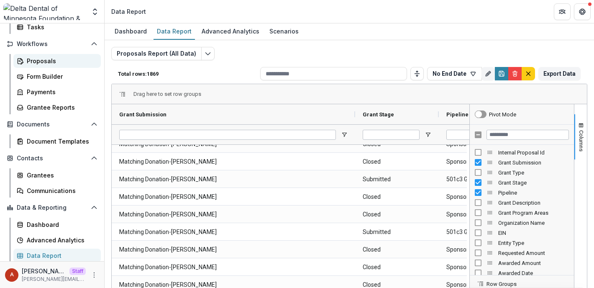
click at [47, 56] on div "Proposals" at bounding box center [60, 60] width 67 height 9
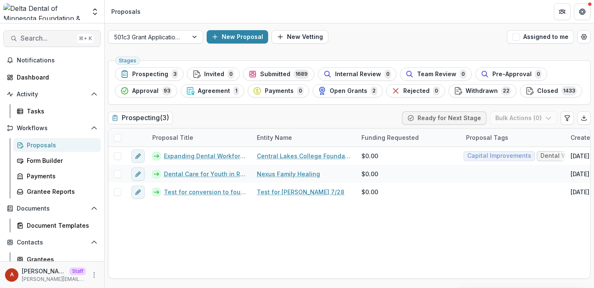
click at [54, 36] on span "Search..." at bounding box center [46, 38] width 53 height 8
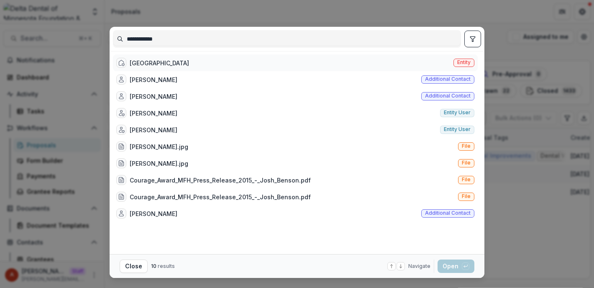
type input "**********"
click at [154, 63] on div "[GEOGRAPHIC_DATA]" at bounding box center [159, 63] width 59 height 9
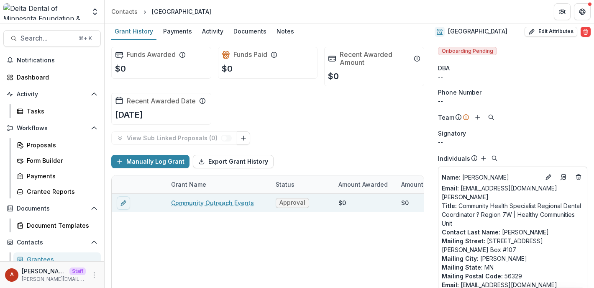
click at [213, 202] on link "Community Outreach Events" at bounding box center [212, 202] width 83 height 9
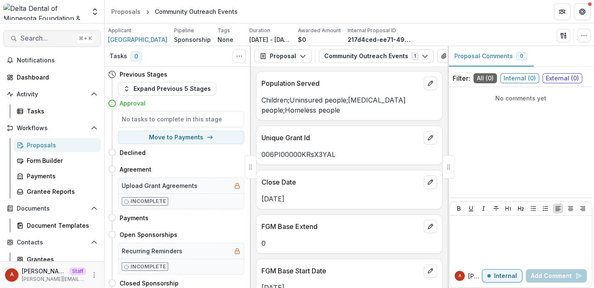
click at [44, 33] on button "Search... ⌘ + K" at bounding box center [51, 38] width 97 height 17
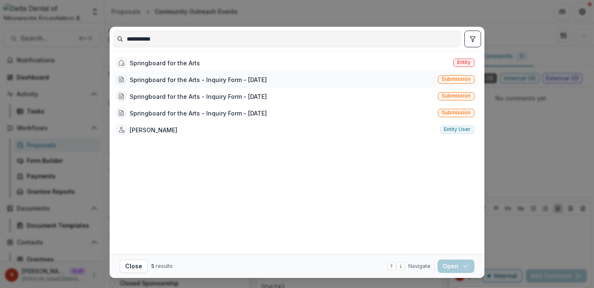
type input "**********"
click at [154, 76] on div "Springboard for the Arts - Inquiry Form - [DATE]" at bounding box center [198, 79] width 137 height 9
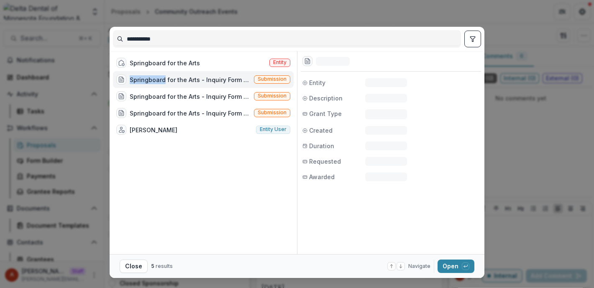
click at [154, 76] on div "Springboard for the Arts - Inquiry Form - [DATE]" at bounding box center [190, 79] width 121 height 9
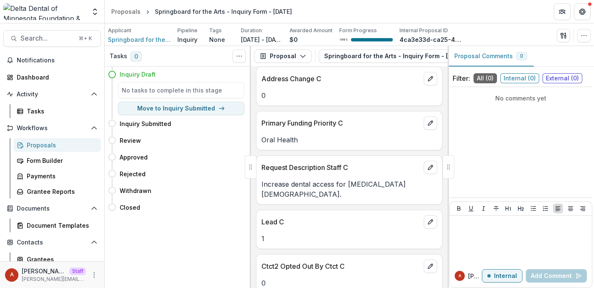
scroll to position [2618, 0]
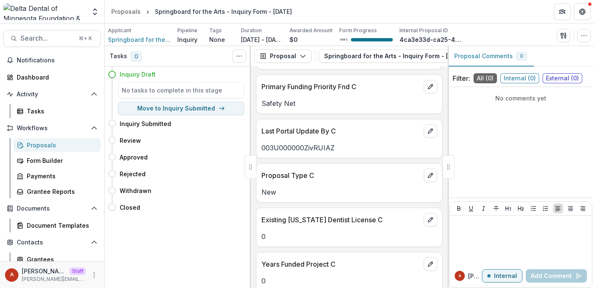
click at [42, 144] on div "Proposals" at bounding box center [60, 144] width 67 height 9
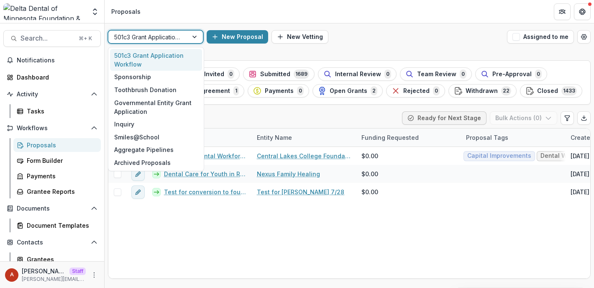
click at [151, 40] on div at bounding box center [148, 37] width 68 height 10
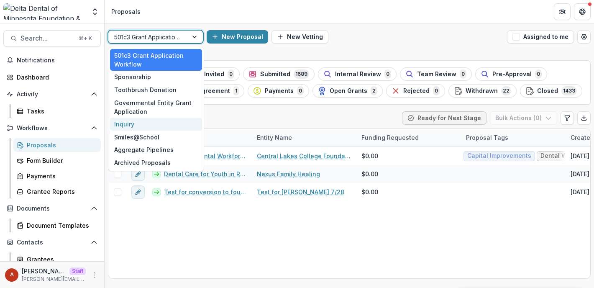
click at [146, 118] on div "Inquiry" at bounding box center [156, 124] width 92 height 13
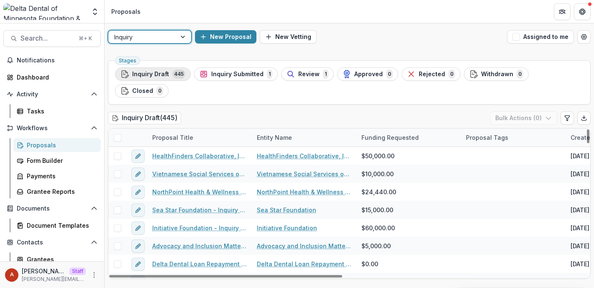
click at [166, 75] on span "Inquiry Draft" at bounding box center [150, 74] width 37 height 7
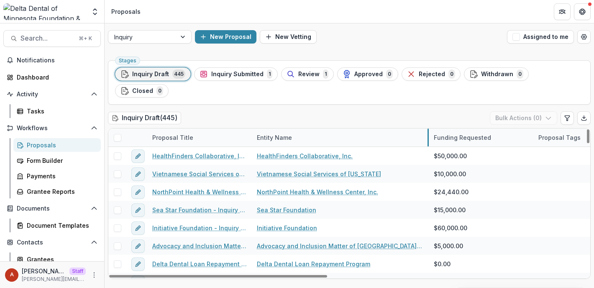
drag, startPoint x: 356, startPoint y: 119, endPoint x: 428, endPoint y: 121, distance: 72.4
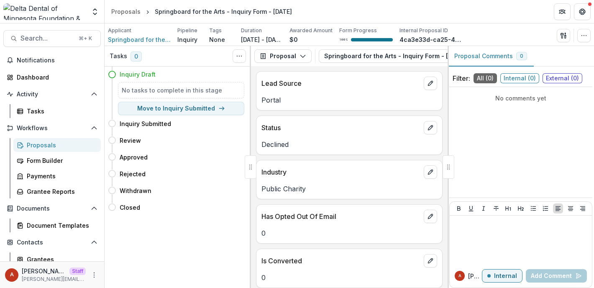
click at [35, 143] on div "Proposals" at bounding box center [60, 144] width 67 height 9
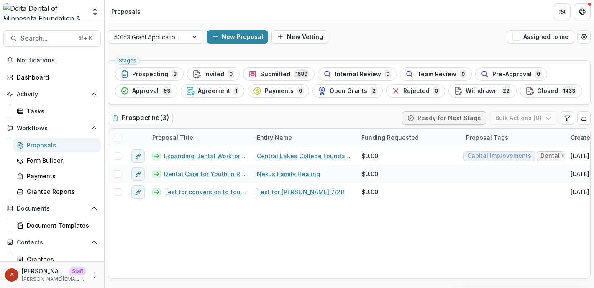
click at [156, 29] on div "501c3 Grant Application Workflow New Proposal New Vetting Assigned to me" at bounding box center [349, 36] width 489 height 27
click at [156, 34] on div at bounding box center [148, 37] width 68 height 10
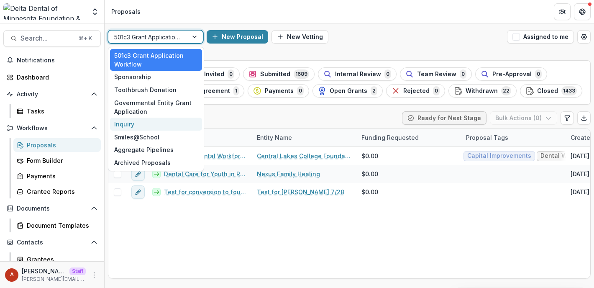
click at [146, 127] on div "Inquiry" at bounding box center [156, 124] width 92 height 13
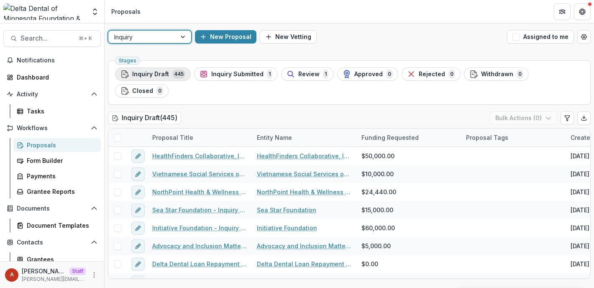
click at [163, 72] on span "Inquiry Draft" at bounding box center [150, 74] width 37 height 7
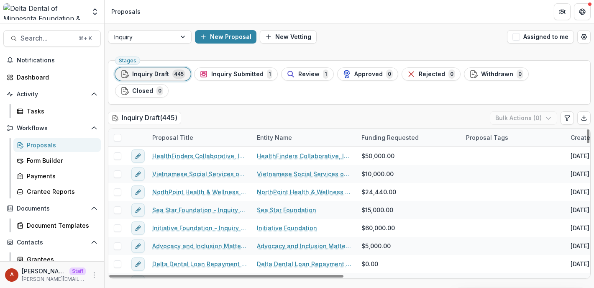
click at [178, 133] on div "Proposal Title" at bounding box center [172, 137] width 51 height 9
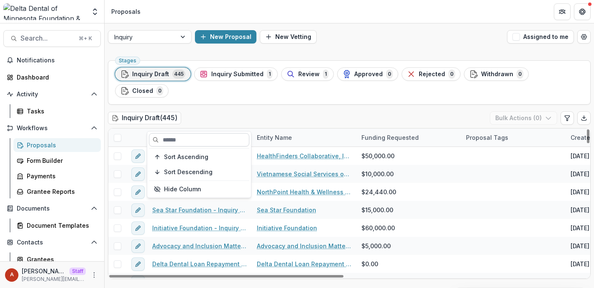
click at [183, 138] on input at bounding box center [199, 139] width 100 height 13
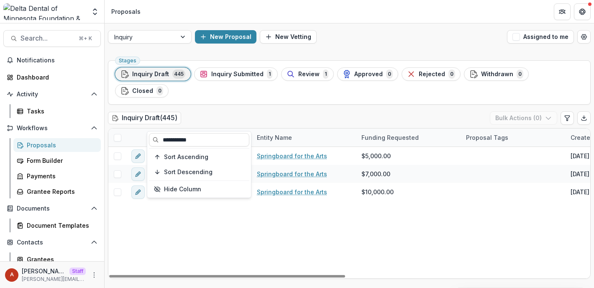
type input "**********"
click at [207, 94] on div "Stages Inquiry Draft 445 Inquiry Submitted 1 Review 1 Approved 0 Rejected 0 Wit…" at bounding box center [349, 172] width 489 height 231
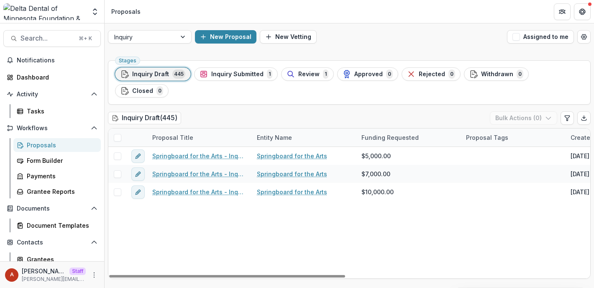
click at [307, 278] on div "Stages Inquiry Draft 445 Inquiry Submitted 1 Review 1 Approved 0 Rejected 0 Wit…" at bounding box center [349, 172] width 489 height 231
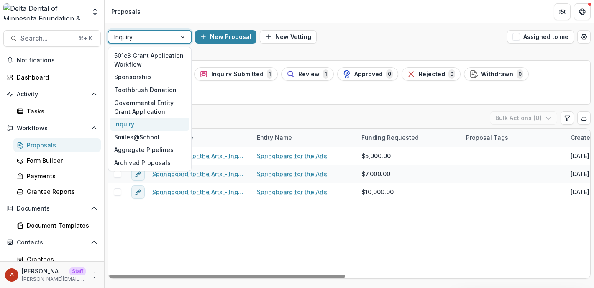
click at [130, 39] on div at bounding box center [142, 37] width 56 height 10
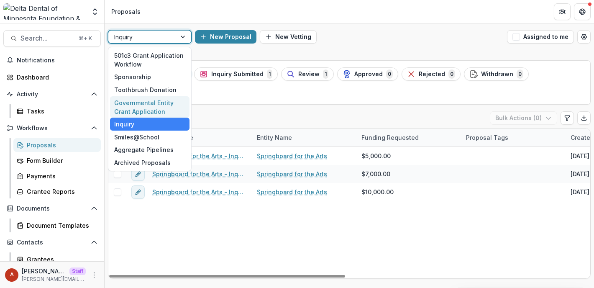
click at [235, 111] on div "Inquiry Draft ( 445 ) Bulk Actions ( 0 )" at bounding box center [349, 119] width 483 height 17
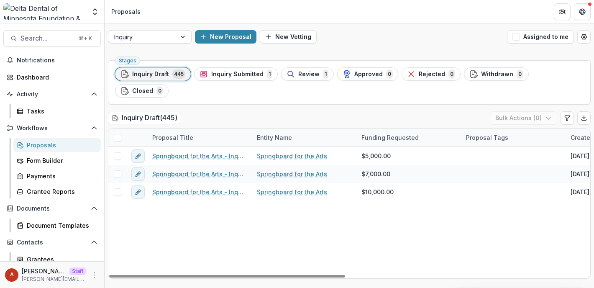
click at [176, 128] on div "Proposal Title" at bounding box center [199, 137] width 105 height 18
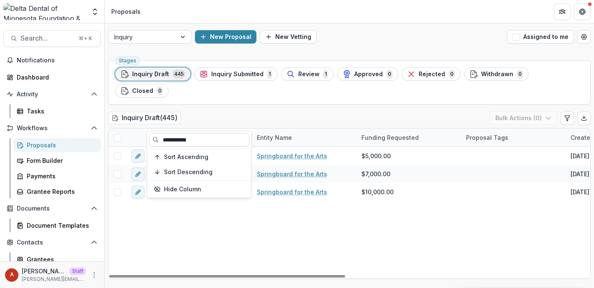
click at [207, 139] on input "**********" at bounding box center [199, 139] width 100 height 13
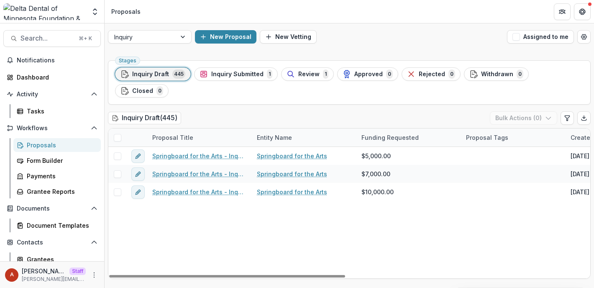
click at [217, 111] on div "Inquiry Draft ( 445 ) Bulk Actions ( 0 )" at bounding box center [349, 119] width 483 height 17
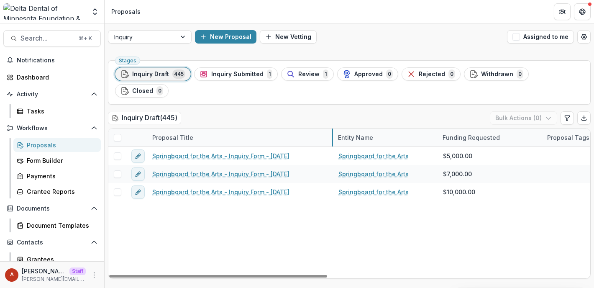
drag, startPoint x: 251, startPoint y: 118, endPoint x: 331, endPoint y: 119, distance: 79.9
click at [168, 128] on div "Proposal Title" at bounding box center [239, 137] width 184 height 18
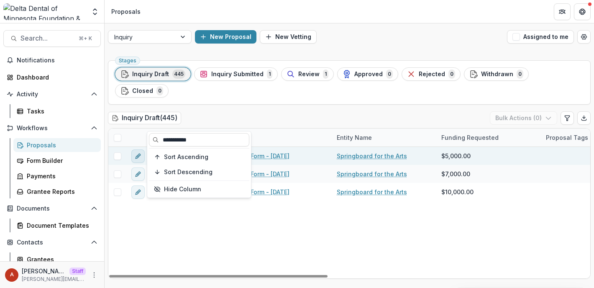
drag, startPoint x: 205, startPoint y: 140, endPoint x: 136, endPoint y: 139, distance: 69.0
click at [136, 139] on body "Skip to content Aggregate Analysis Foundations [PERSON_NAME] Foundation [PERSON…" at bounding box center [297, 144] width 594 height 288
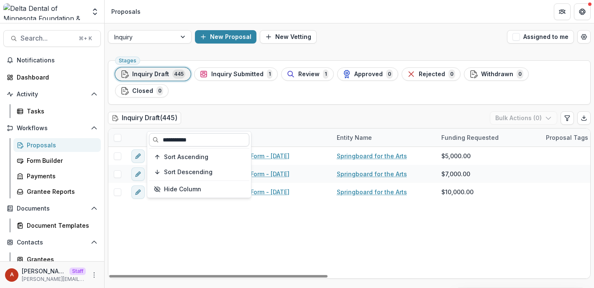
click at [172, 142] on input "**********" at bounding box center [199, 139] width 100 height 13
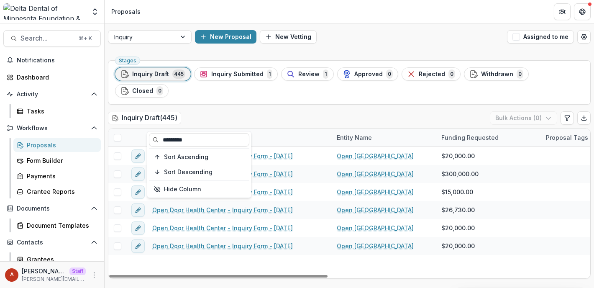
type input "*********"
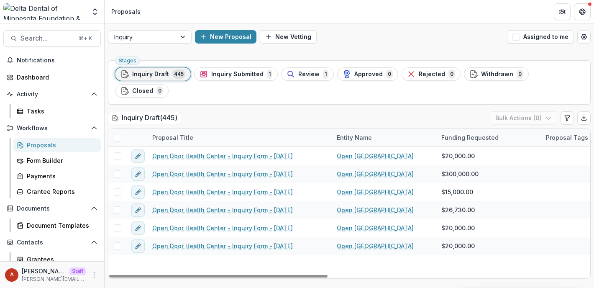
click at [221, 111] on div "Inquiry Draft ( 445 ) Bulk Actions ( 0 )" at bounding box center [349, 119] width 483 height 17
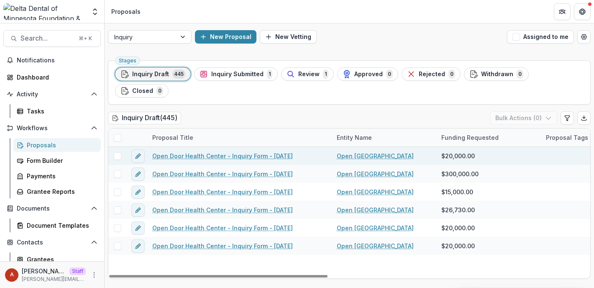
click at [213, 151] on link "Open Door Health Center - Inquiry Form - [DATE]" at bounding box center [222, 155] width 140 height 9
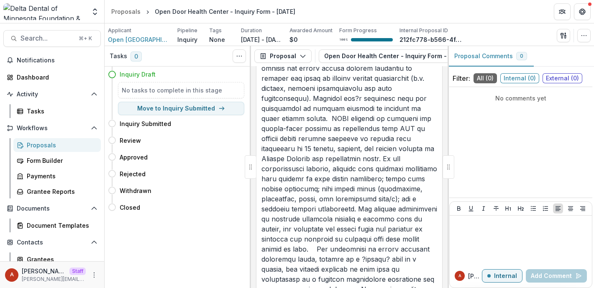
scroll to position [1700, 0]
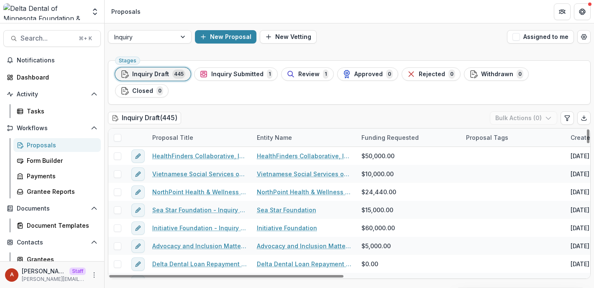
click at [165, 133] on div "Proposal Title" at bounding box center [172, 137] width 51 height 9
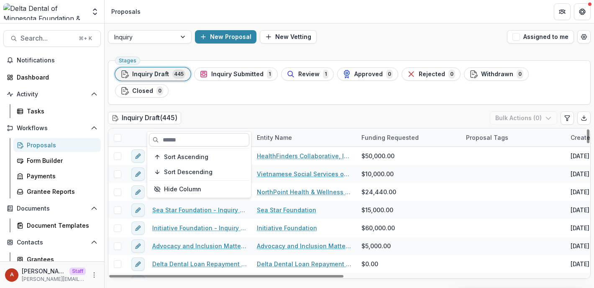
click at [180, 136] on input at bounding box center [199, 139] width 100 height 13
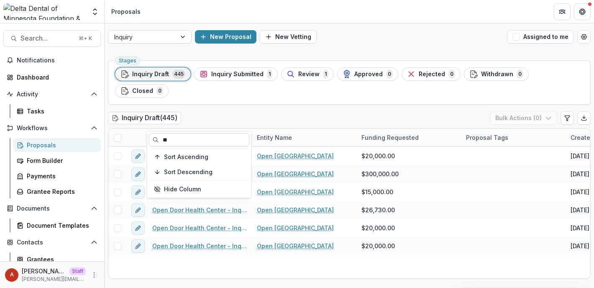
type input "*"
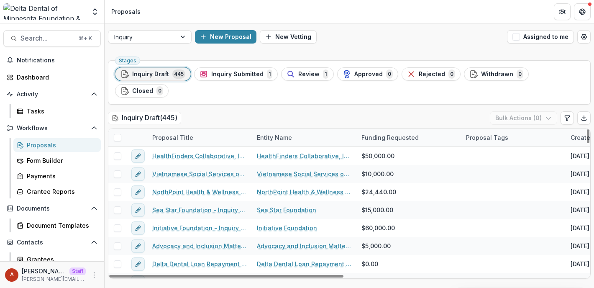
click at [233, 111] on div "Inquiry Draft ( 445 ) Bulk Actions ( 0 )" at bounding box center [349, 119] width 483 height 17
click at [38, 41] on span "Search..." at bounding box center [46, 38] width 53 height 8
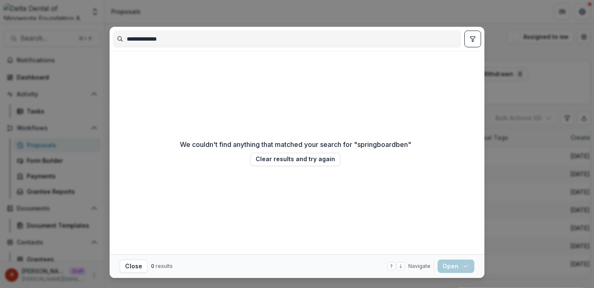
drag, startPoint x: 198, startPoint y: 38, endPoint x: 64, endPoint y: 32, distance: 134.0
click at [64, 32] on div "**********" at bounding box center [297, 144] width 594 height 288
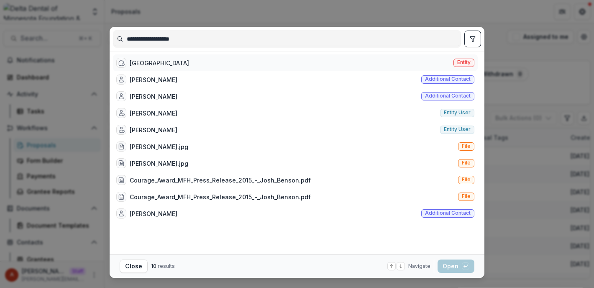
type input "**********"
click at [152, 65] on div "[GEOGRAPHIC_DATA]" at bounding box center [159, 63] width 59 height 9
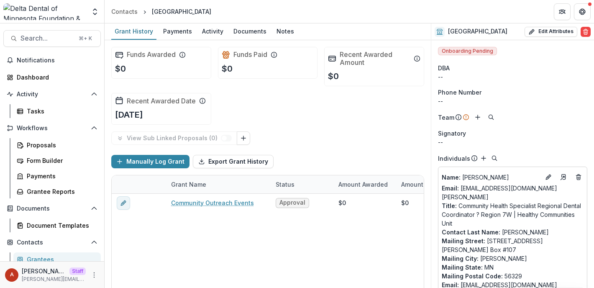
click at [238, 89] on div "Funds Awarded $0 Funds Paid $0 Recent Awarded Amount $0 Recent Awarded Date [DA…" at bounding box center [267, 85] width 313 height 91
click at [54, 41] on span "Search..." at bounding box center [46, 38] width 53 height 8
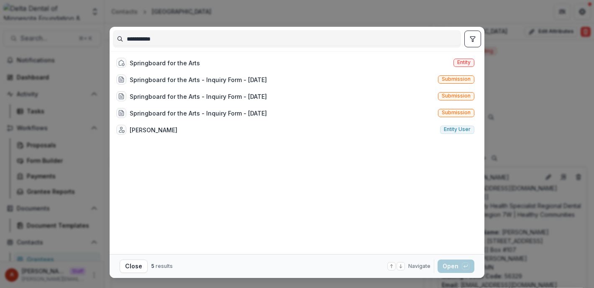
drag, startPoint x: 162, startPoint y: 41, endPoint x: 99, endPoint y: 41, distance: 63.1
click at [101, 41] on div "**********" at bounding box center [297, 144] width 594 height 288
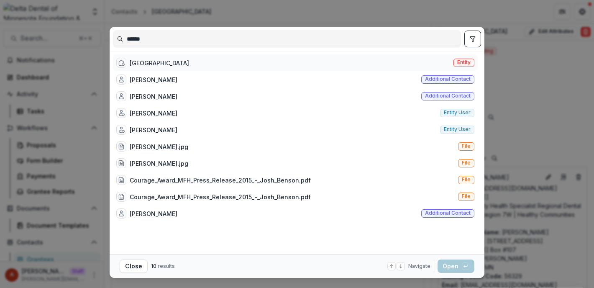
type input "******"
click at [164, 63] on div "[GEOGRAPHIC_DATA]" at bounding box center [159, 63] width 59 height 9
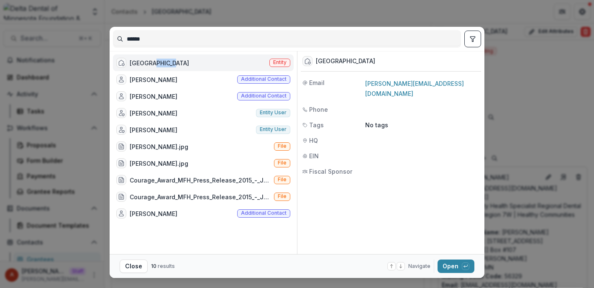
click at [164, 63] on div "[GEOGRAPHIC_DATA]" at bounding box center [159, 63] width 59 height 9
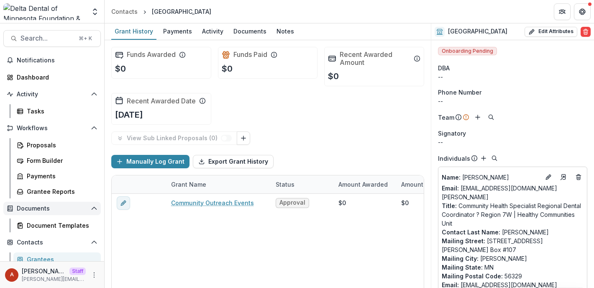
scroll to position [101, 0]
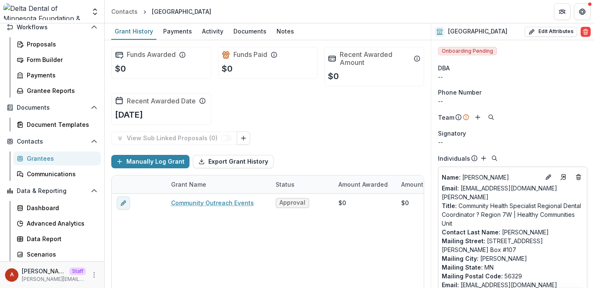
click at [51, 158] on div "Grantees" at bounding box center [60, 158] width 67 height 9
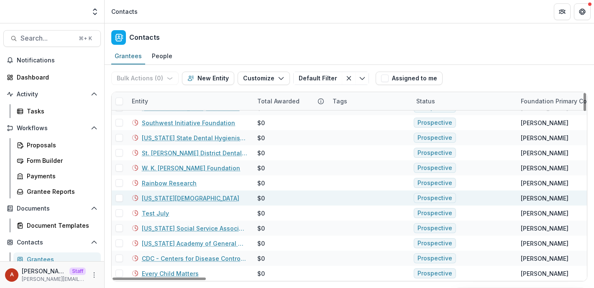
scroll to position [1445, 0]
